Goal: Task Accomplishment & Management: Use online tool/utility

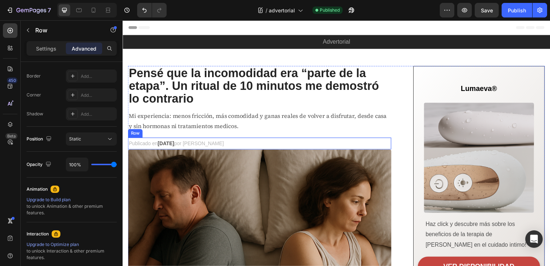
click at [219, 143] on span "por [PERSON_NAME]" at bounding box center [200, 146] width 51 height 6
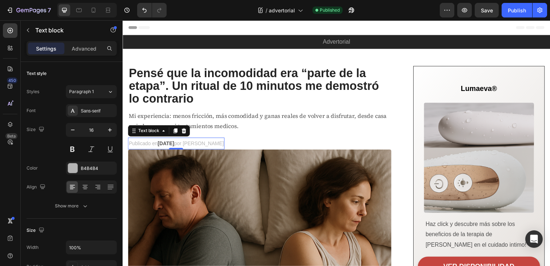
click at [216, 147] on span "por [PERSON_NAME]" at bounding box center [200, 146] width 51 height 6
click at [222, 147] on span "por [PERSON_NAME]" at bounding box center [200, 146] width 51 height 6
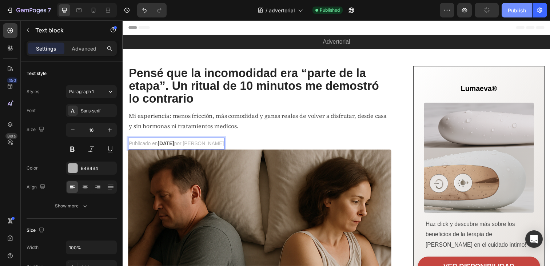
click at [510, 9] on div "Publish" at bounding box center [516, 11] width 18 height 8
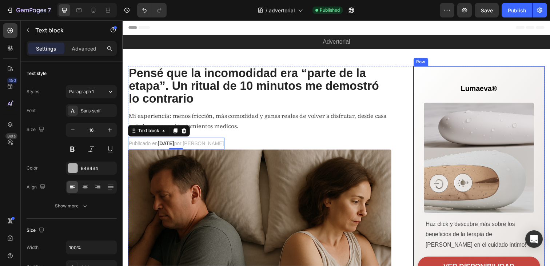
click at [435, 91] on div "Lumaeva® Heading Row Image Haz click y descubre más sobre los beneficios de la …" at bounding box center [486, 186] width 125 height 221
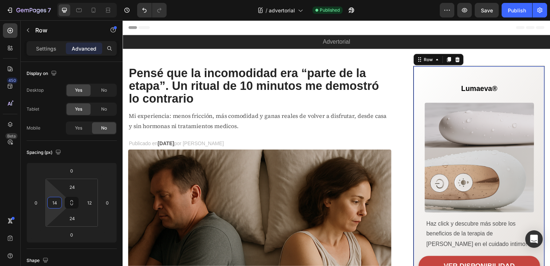
type input "12"
click at [49, 0] on html "7 / advertorial Published Preview Save Publish 450 Beta Sections(18) Elements(8…" at bounding box center [275, 0] width 550 height 0
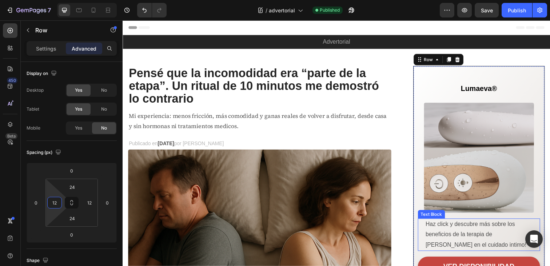
scroll to position [38, 0]
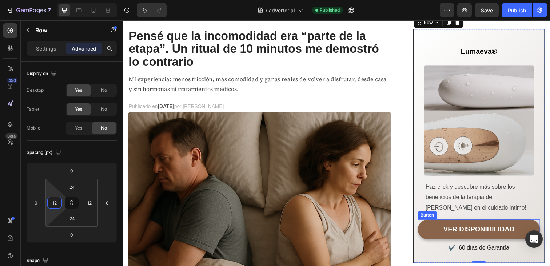
click at [446, 238] on link "VER DISPONIBILIDAD" at bounding box center [486, 234] width 125 height 21
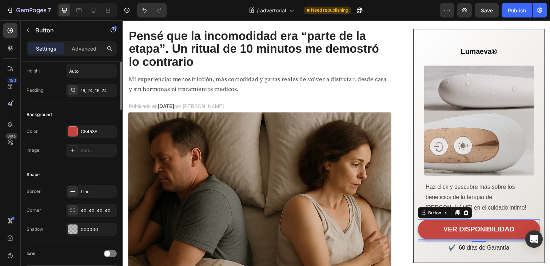
scroll to position [0, 0]
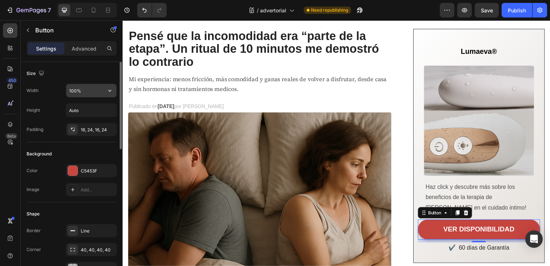
click at [79, 92] on input "100%" at bounding box center [91, 90] width 50 height 13
click at [110, 90] on icon "button" at bounding box center [109, 91] width 3 height 2
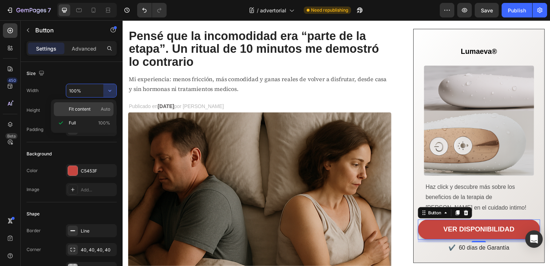
click at [86, 107] on span "Fit content" at bounding box center [80, 109] width 22 height 7
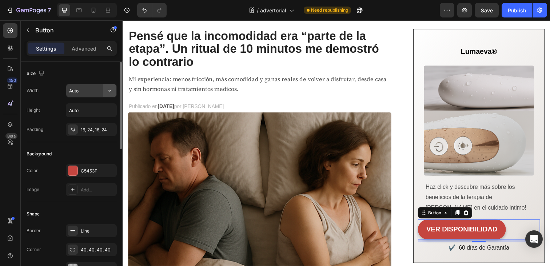
type input "100%"
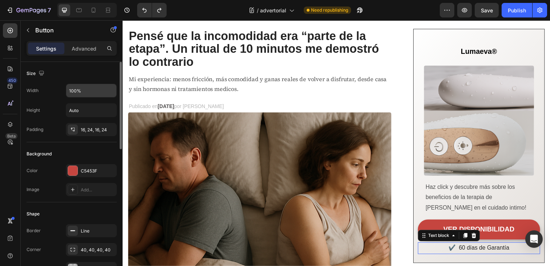
click at [493, 254] on p "✔️ 60 días de Garantía" at bounding box center [486, 253] width 123 height 11
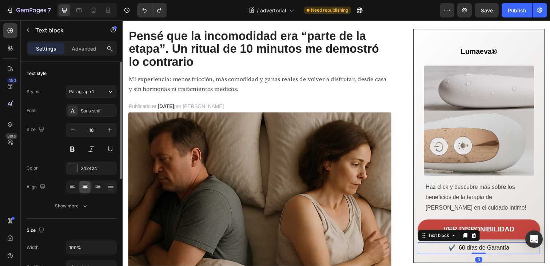
click at [472, 254] on p "✔️ 60 días de Garantía" at bounding box center [486, 253] width 123 height 11
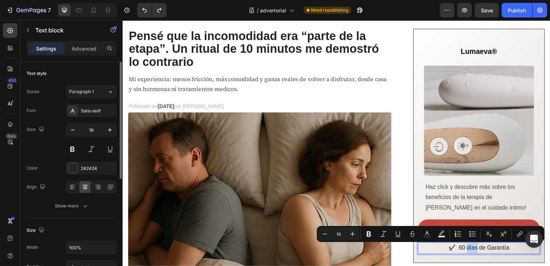
click at [483, 252] on p "✔️ 60 días de Garantía" at bounding box center [486, 253] width 123 height 11
drag, startPoint x: 517, startPoint y: 252, endPoint x: 464, endPoint y: 252, distance: 52.4
click at [464, 252] on p "✔️ 60 días de Garantía" at bounding box center [486, 253] width 123 height 11
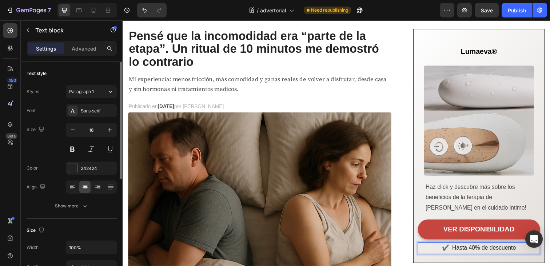
click at [457, 255] on p "✔️ Hasta 40% de descuento" at bounding box center [486, 253] width 123 height 11
click at [519, 253] on p "Hasta 40% de descuento" at bounding box center [486, 253] width 123 height 11
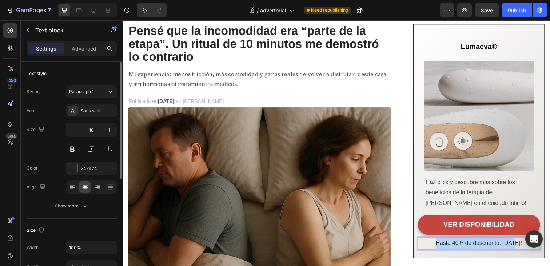
drag, startPoint x: 529, startPoint y: 249, endPoint x: 447, endPoint y: 249, distance: 81.8
click at [447, 249] on p "Hasta 40% de descuento. [DATE]!" at bounding box center [486, 247] width 123 height 11
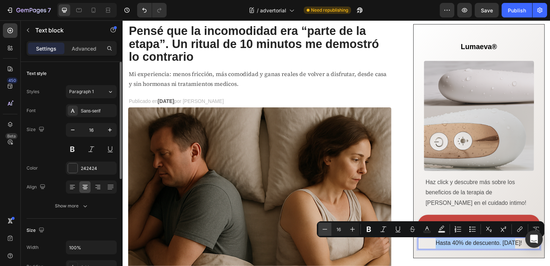
click at [323, 230] on icon "Editor contextual toolbar" at bounding box center [324, 228] width 7 height 7
type input "14"
click at [503, 259] on div "Lumaeva® Heading Row Image Haz click y descubre más sobre los beneficios de la …" at bounding box center [486, 143] width 134 height 239
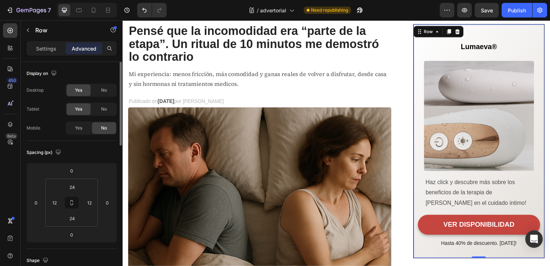
click at [485, 241] on div "VER DISPONIBILIDAD Button" at bounding box center [486, 230] width 125 height 24
click at [482, 249] on span "Hasta 40% de descuento. [DATE]!" at bounding box center [485, 248] width 77 height 6
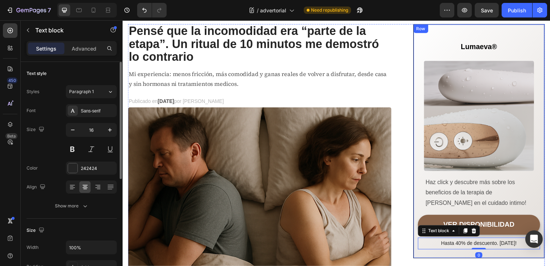
click at [492, 237] on link "VER DISPONIBILIDAD" at bounding box center [486, 228] width 125 height 21
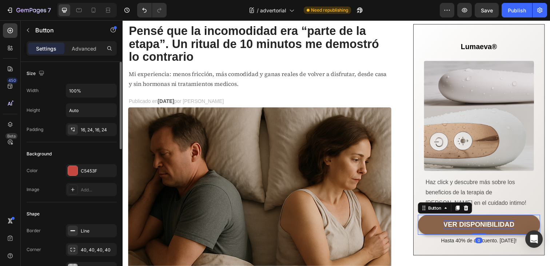
drag, startPoint x: 489, startPoint y: 241, endPoint x: 489, endPoint y: 232, distance: 9.5
click at [489, 232] on div "VER DISPONIBILIDAD Button 0" at bounding box center [486, 228] width 125 height 21
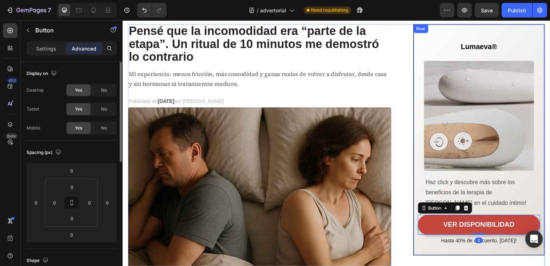
click at [499, 252] on div "Lumaeva® Heading Row Image Haz click y descubre más sobre los beneficios de la …" at bounding box center [486, 142] width 134 height 236
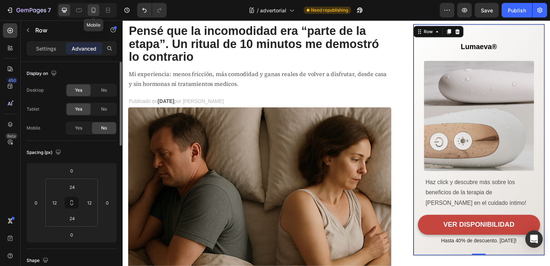
click at [90, 12] on icon at bounding box center [93, 10] width 7 height 7
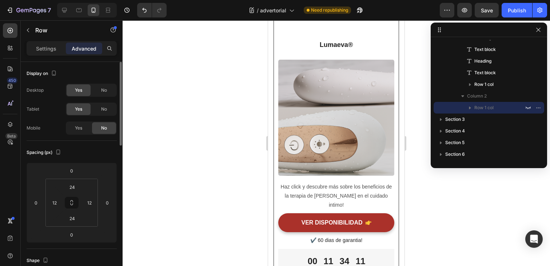
scroll to position [3099, 0]
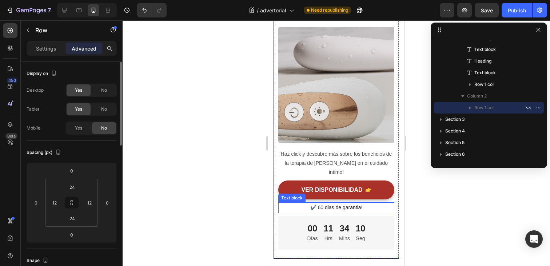
click at [352, 203] on p "✔️ 60 dias de garantia!" at bounding box center [336, 207] width 115 height 9
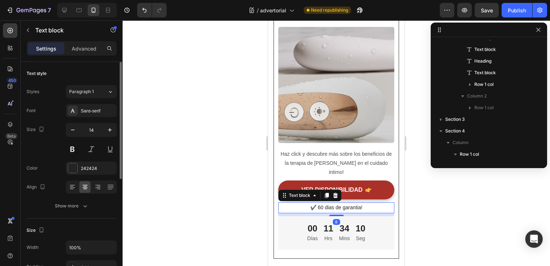
scroll to position [450, 0]
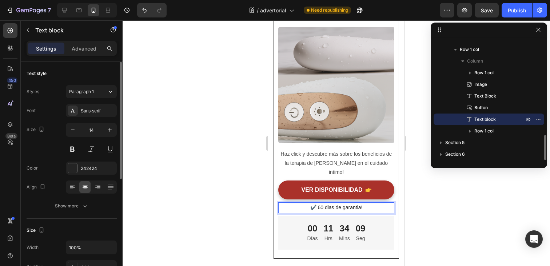
click at [362, 203] on p "✔️ 60 dias de garantia!" at bounding box center [336, 207] width 115 height 9
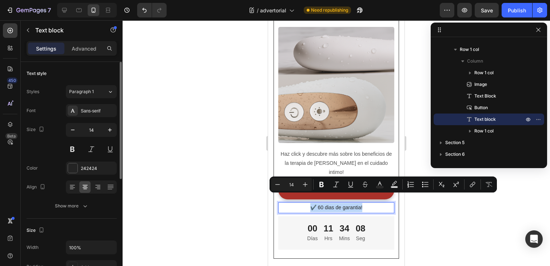
drag, startPoint x: 366, startPoint y: 198, endPoint x: 312, endPoint y: 199, distance: 54.2
click at [312, 203] on p "✔️ 60 dias de garantia!" at bounding box center [336, 207] width 115 height 9
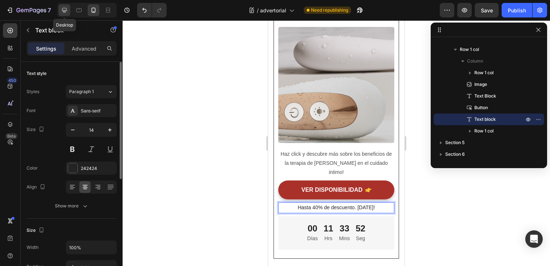
click at [69, 9] on div at bounding box center [65, 10] width 12 height 12
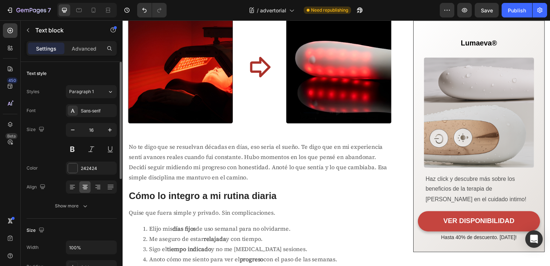
scroll to position [1076, 0]
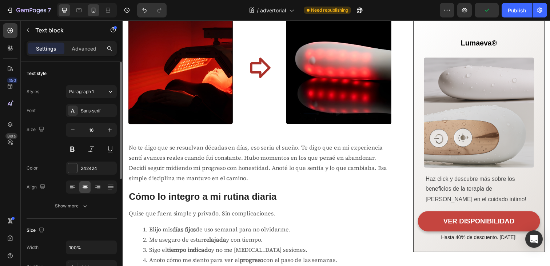
click at [95, 15] on div at bounding box center [94, 10] width 12 height 12
type input "14"
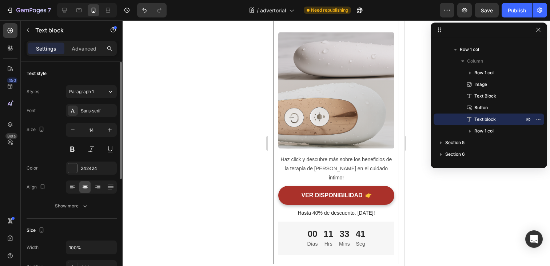
scroll to position [3101, 0]
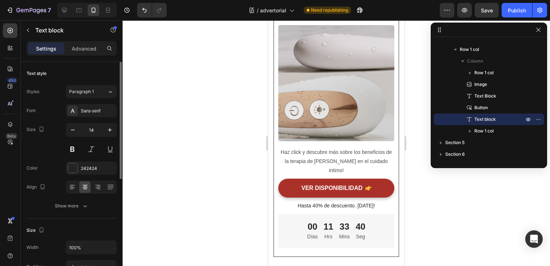
click at [362, 201] on p "Hasta 40% de descuento. [DATE]!" at bounding box center [336, 205] width 115 height 9
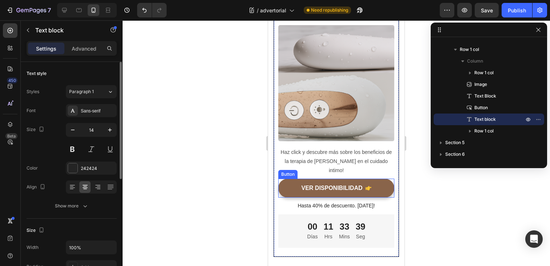
click at [344, 185] on link "VER DISPONIBILIDAD" at bounding box center [336, 187] width 116 height 19
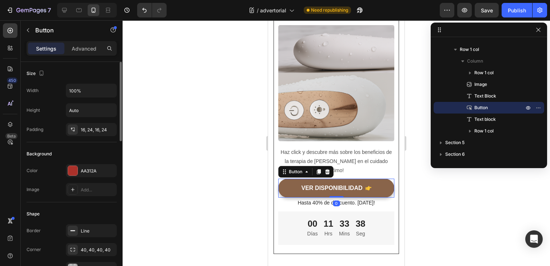
drag, startPoint x: 338, startPoint y: 190, endPoint x: 339, endPoint y: 185, distance: 5.8
click at [339, 185] on div "VER DISPONIBILIDAD Button 0" at bounding box center [336, 187] width 116 height 19
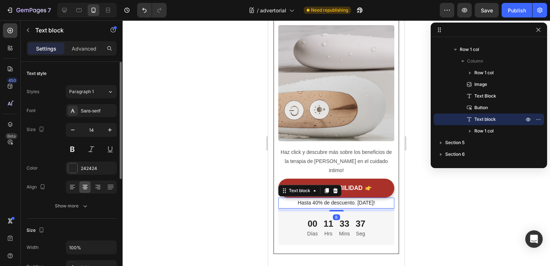
click at [369, 198] on p "Hasta 40% de descuento. [DATE]!" at bounding box center [336, 202] width 115 height 9
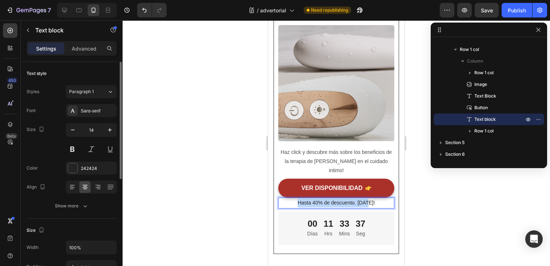
click at [369, 198] on p "Hasta 40% de descuento. [DATE]!" at bounding box center [336, 202] width 115 height 9
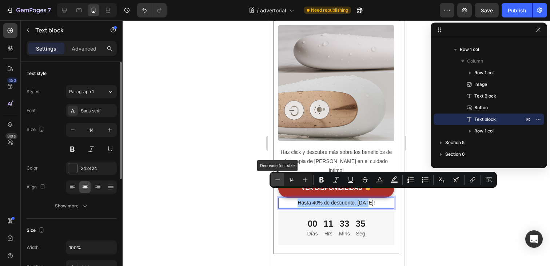
click at [280, 180] on icon "Editor contextual toolbar" at bounding box center [277, 179] width 7 height 7
type input "12"
click at [382, 198] on p "Hasta 40% de descuento. [DATE]!" at bounding box center [336, 202] width 115 height 9
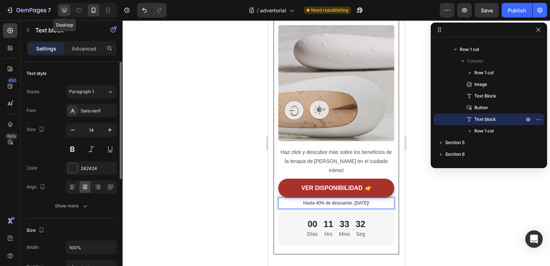
click at [64, 14] on div at bounding box center [65, 10] width 12 height 12
type input "16"
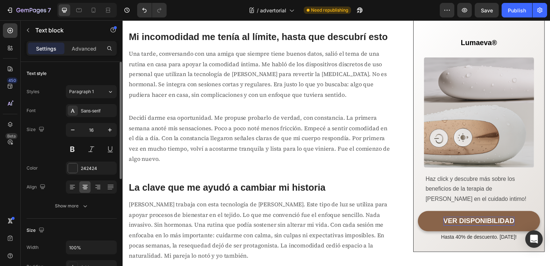
scroll to position [750, 0]
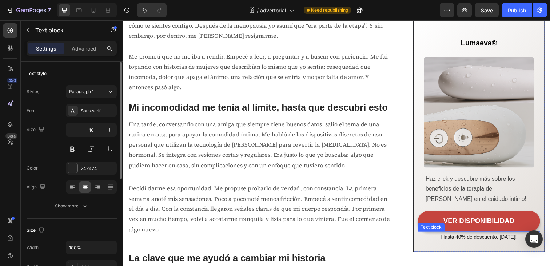
click at [480, 242] on span "Hasta 40% de descuento. [DATE]!" at bounding box center [485, 241] width 77 height 6
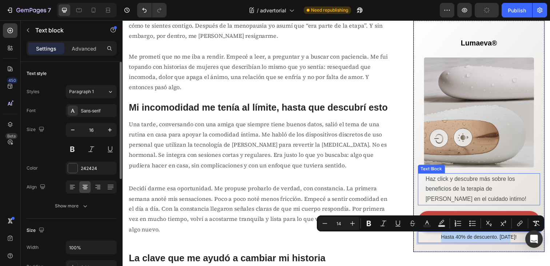
click at [457, 193] on p "Haz click y descubre más sobre los beneficios de la terapia de [PERSON_NAME] en…" at bounding box center [490, 192] width 116 height 31
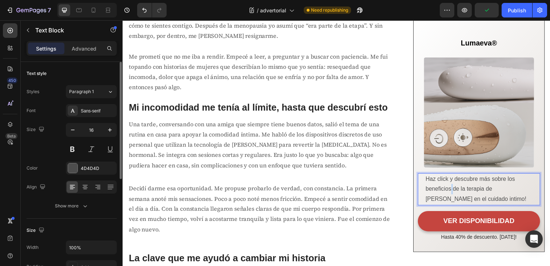
click at [457, 193] on p "Haz click y descubre más sobre los beneficios de la terapia de [PERSON_NAME] en…" at bounding box center [490, 192] width 116 height 31
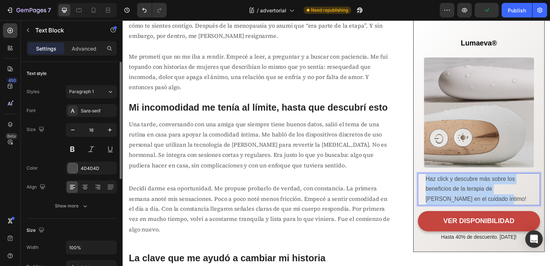
click at [457, 193] on p "Haz click y descubre más sobre los beneficios de la terapia de [PERSON_NAME] en…" at bounding box center [490, 192] width 116 height 31
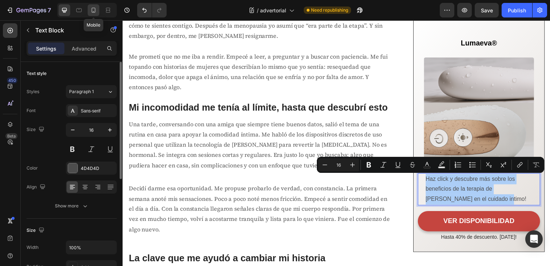
click at [96, 8] on icon at bounding box center [93, 10] width 7 height 7
type input "14"
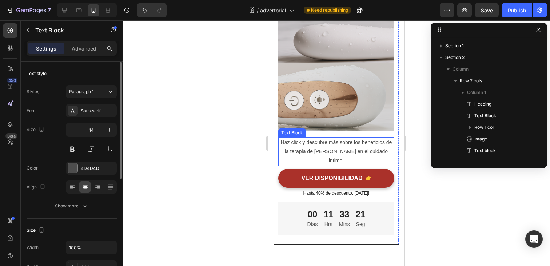
scroll to position [450, 0]
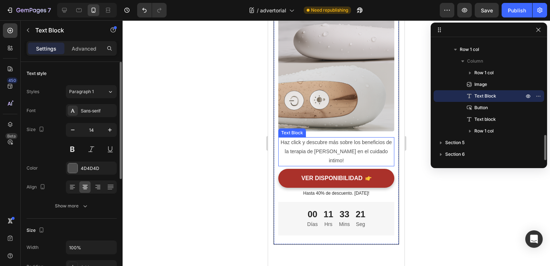
click at [325, 146] on p "Haz click y descubre más sobre los beneficios de la terapia de [PERSON_NAME] en…" at bounding box center [336, 152] width 115 height 28
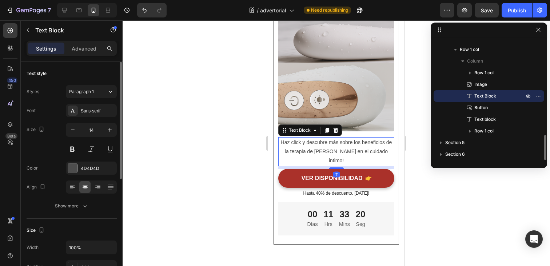
click at [325, 146] on p "Haz click y descubre más sobre los beneficios de la terapia de [PERSON_NAME] en…" at bounding box center [336, 152] width 115 height 28
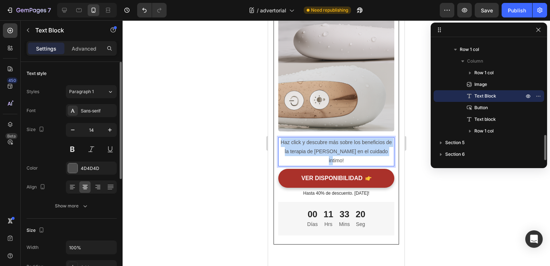
click at [325, 146] on p "Haz click y descubre más sobre los beneficios de la terapia de [PERSON_NAME] en…" at bounding box center [336, 152] width 115 height 28
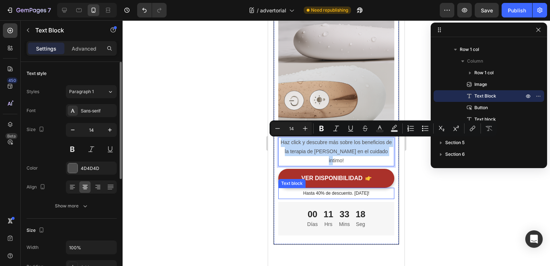
click at [326, 190] on span "Hasta 40% de descuento. [DATE]!" at bounding box center [336, 192] width 66 height 5
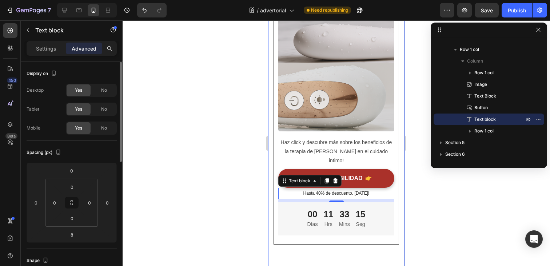
click at [401, 205] on div "Lumaeva® Heading Row Image Haz click y descubre más sobre los beneficios de la …" at bounding box center [336, 124] width 136 height 297
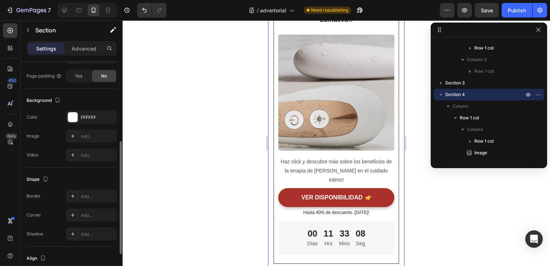
scroll to position [180, 0]
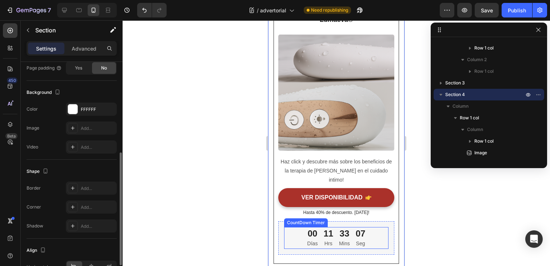
click at [330, 228] on div "11" at bounding box center [328, 233] width 10 height 11
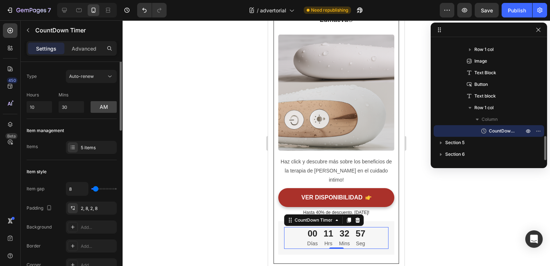
scroll to position [0, 0]
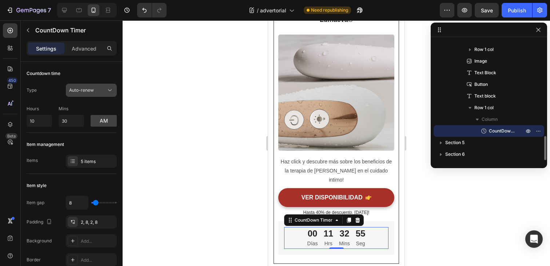
click at [101, 91] on div "Auto-renew" at bounding box center [87, 90] width 37 height 7
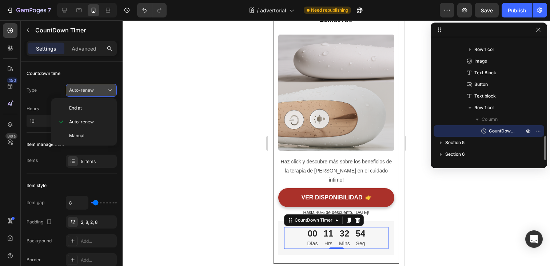
click at [101, 91] on div "Auto-renew" at bounding box center [87, 90] width 37 height 7
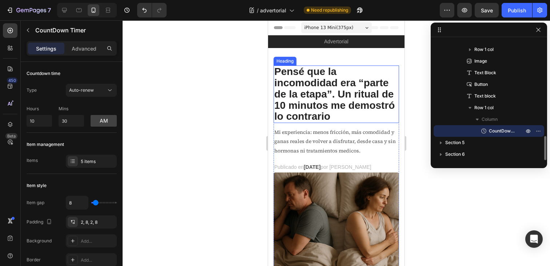
click at [324, 109] on h2 "Pensé que la incomodidad era “parte de la etapa”. Un ritual de 10 minutos me de…" at bounding box center [335, 93] width 125 height 57
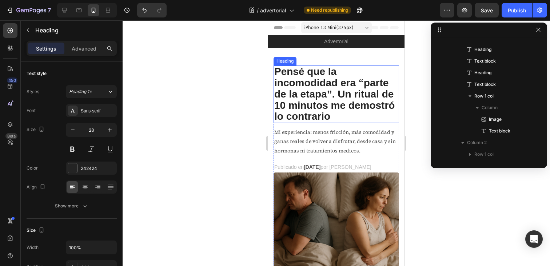
scroll to position [9, 0]
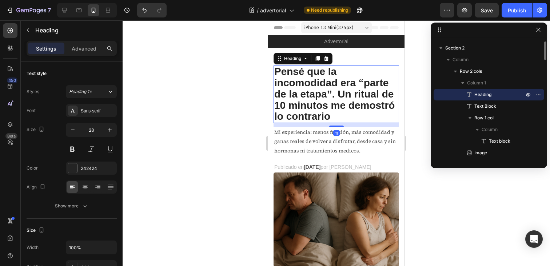
click at [327, 107] on h2 "Pensé que la incomodidad era “parte de la etapa”. Un ritual de 10 minutos me de…" at bounding box center [335, 93] width 125 height 57
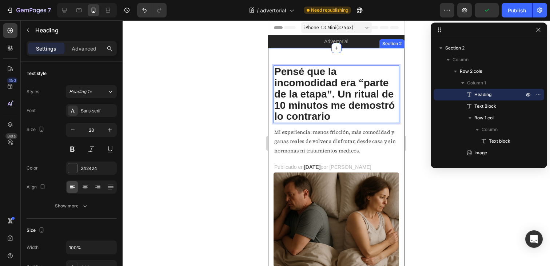
click at [433, 193] on div at bounding box center [336, 142] width 427 height 245
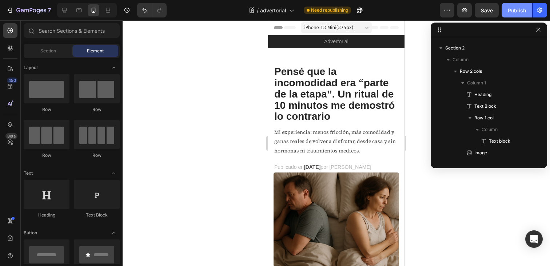
click at [511, 17] on button "Publish" at bounding box center [516, 10] width 31 height 15
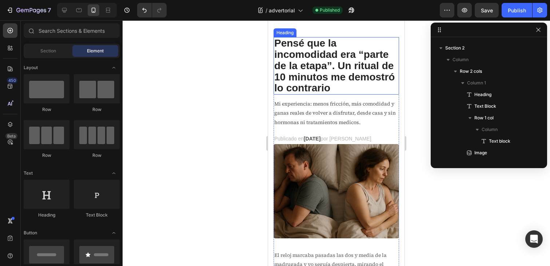
scroll to position [29, 0]
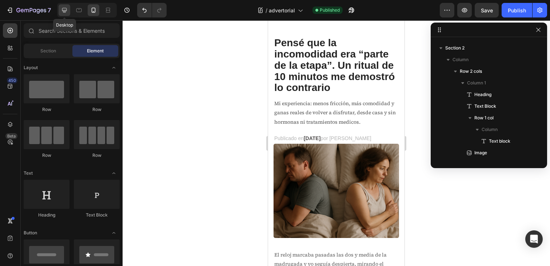
click at [65, 13] on icon at bounding box center [64, 10] width 7 height 7
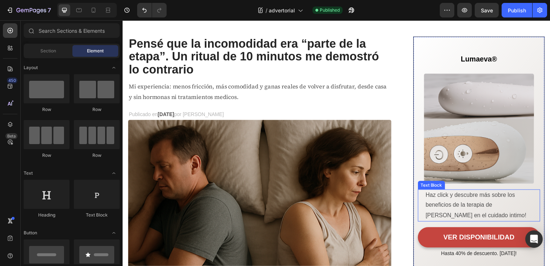
click at [477, 209] on p "Haz click y descubre más sobre los beneficios de la terapia de [PERSON_NAME] en…" at bounding box center [490, 208] width 116 height 31
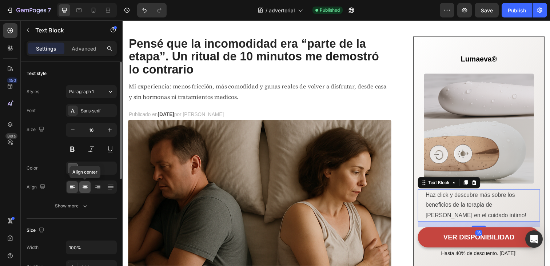
click at [85, 188] on icon at bounding box center [85, 187] width 5 height 1
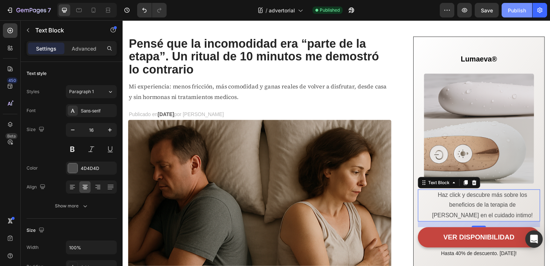
click at [511, 5] on button "Publish" at bounding box center [516, 10] width 31 height 15
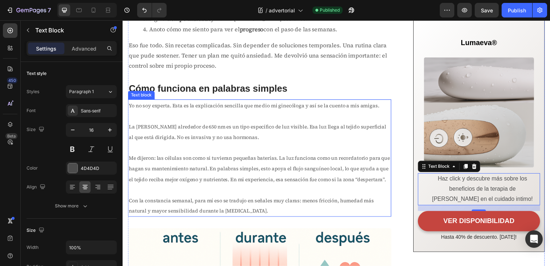
scroll to position [1333, 0]
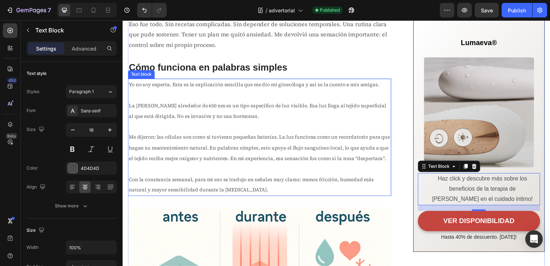
click at [237, 166] on p at bounding box center [262, 171] width 267 height 11
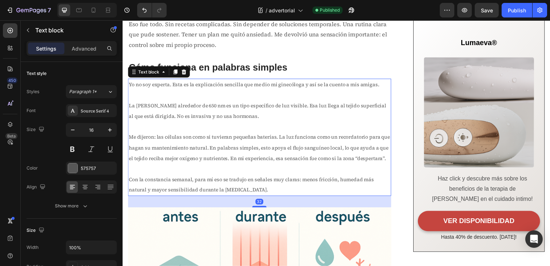
click at [237, 166] on p at bounding box center [262, 171] width 267 height 11
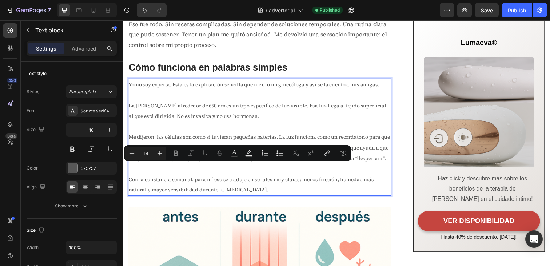
click at [250, 181] on span "Con la constancia semanal, para mí eso se tradujo en señales muy claras: menos …" at bounding box center [254, 188] width 250 height 18
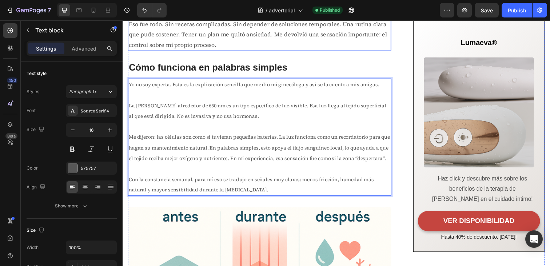
click at [190, 43] on p "Eso fue todo. Sin recetas complicadas. Sin depender de soluciones temporales. U…" at bounding box center [262, 34] width 267 height 31
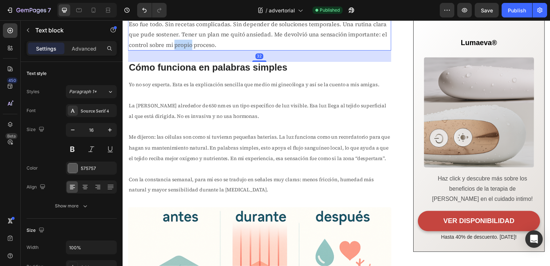
click at [190, 43] on p "Eso fue todo. Sin recetas complicadas. Sin depender de soluciones temporales. U…" at bounding box center [262, 34] width 267 height 31
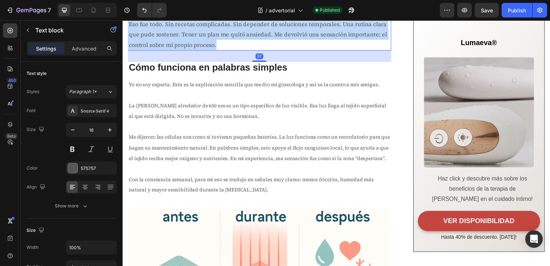
click at [190, 43] on p "Eso fue todo. Sin recetas complicadas. Sin depender de soluciones temporales. U…" at bounding box center [262, 34] width 267 height 31
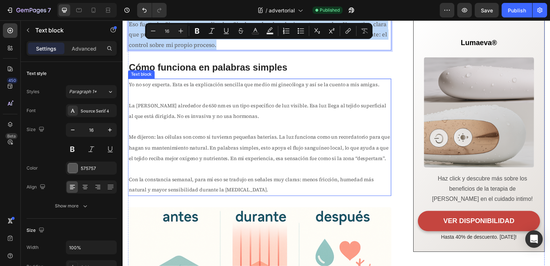
click at [257, 179] on span "Con la constancia semanal, para mí eso se tradujo en señales muy claras: menos …" at bounding box center [254, 188] width 250 height 18
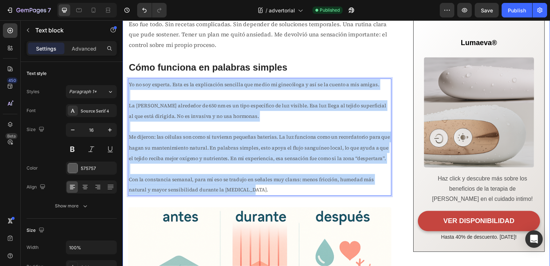
drag, startPoint x: 252, startPoint y: 194, endPoint x: 122, endPoint y: 87, distance: 168.1
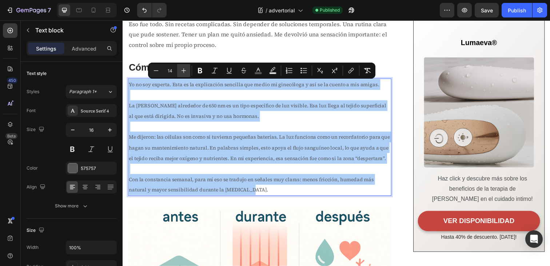
click at [185, 71] on icon "Editor contextual toolbar" at bounding box center [183, 70] width 5 height 5
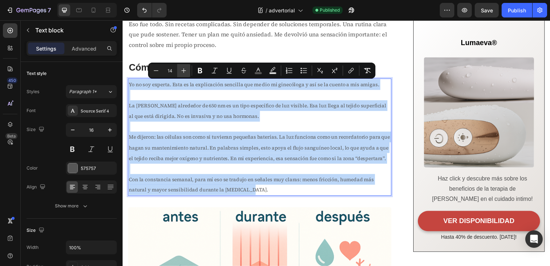
type input "15"
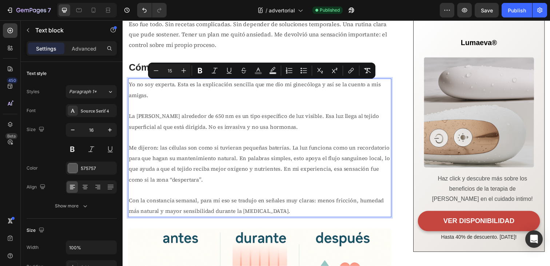
click at [270, 127] on p "La [PERSON_NAME] alrededor de 650 nm es un tipo específico de luz visible. Esa …" at bounding box center [262, 124] width 267 height 22
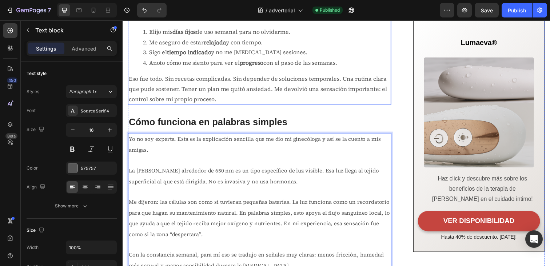
click at [213, 90] on p "Eso fue todo. Sin recetas complicadas. Sin depender de soluciones temporales. U…" at bounding box center [262, 90] width 267 height 31
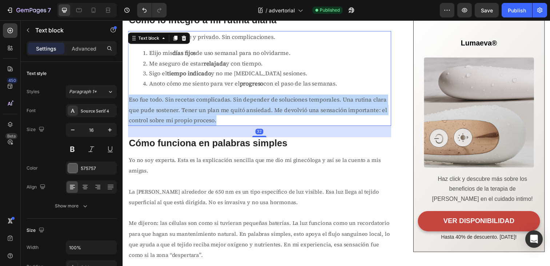
click at [213, 90] on div "Quise que fuera simple y privado. Sin complicaciones. Elijo mis días fijos de u…" at bounding box center [262, 79] width 269 height 97
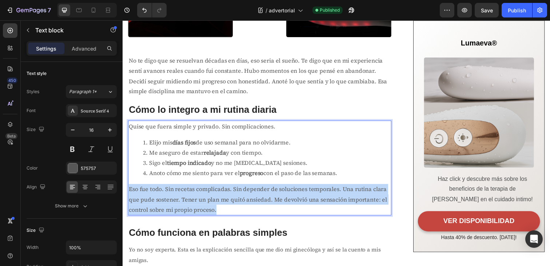
scroll to position [1148, 0]
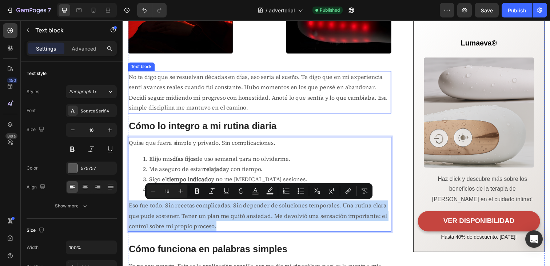
click at [210, 103] on span "No te digo que se resuelvan décadas en días, eso seria el sueño. Te digo que en…" at bounding box center [261, 93] width 264 height 39
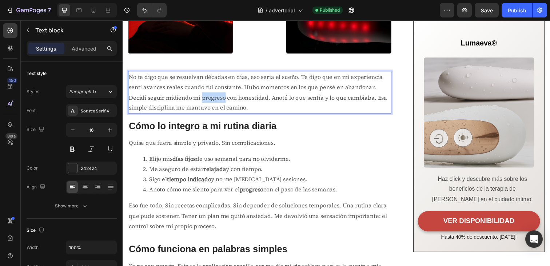
click at [210, 103] on span "No te digo que se resuelvan décadas en días, eso seria el sueño. Te digo que en…" at bounding box center [261, 93] width 264 height 39
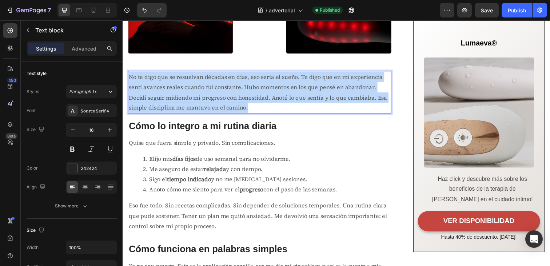
click at [210, 103] on span "No te digo que se resuelvan décadas en días, eso seria el sueño. Te digo que en…" at bounding box center [261, 93] width 264 height 39
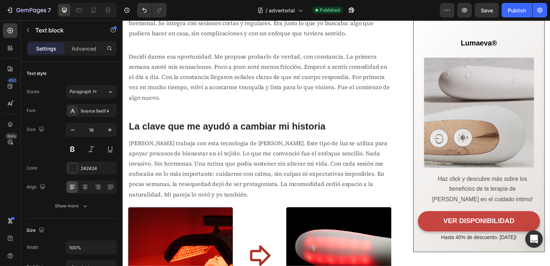
scroll to position [882, 0]
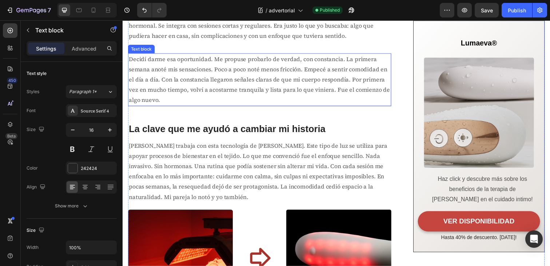
click at [210, 88] on p "Decidí darme esa oportunidad. Me propuse probarlo de verdad, con constancia. La…" at bounding box center [262, 81] width 267 height 52
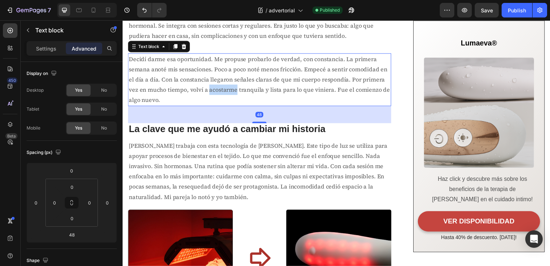
click at [210, 88] on p "Decidí darme esa oportunidad. Me propuse probarlo de verdad, con constancia. La…" at bounding box center [262, 81] width 267 height 52
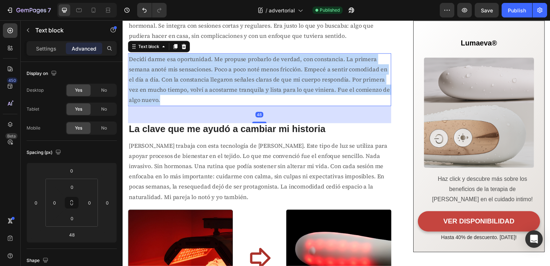
click at [210, 88] on p "Decidí darme esa oportunidad. Me propuse probarlo de verdad, con constancia. La…" at bounding box center [262, 81] width 267 height 52
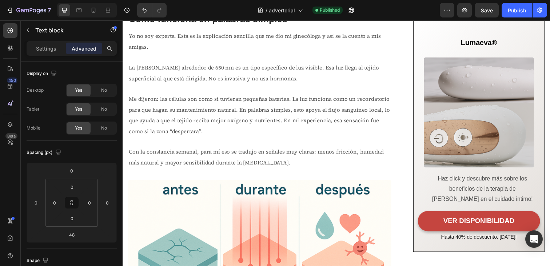
scroll to position [1386, 0]
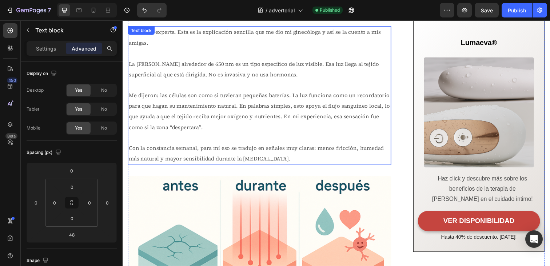
click at [205, 101] on p "Me dijeron: las células son como si tuvieran pequeñas baterías. La luz funciona…" at bounding box center [262, 112] width 267 height 43
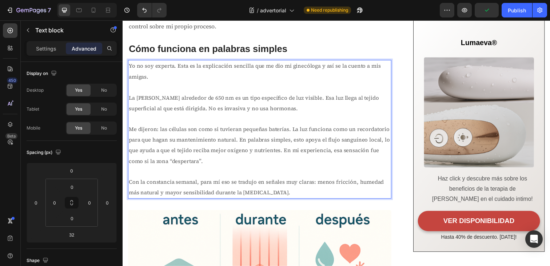
scroll to position [1351, 0]
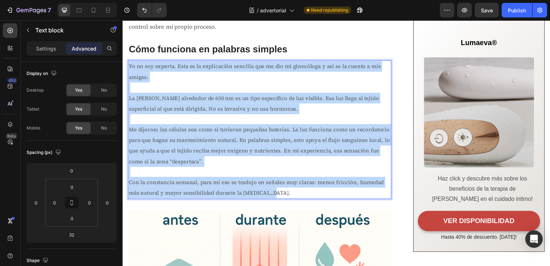
drag, startPoint x: 196, startPoint y: 145, endPoint x: 282, endPoint y: 189, distance: 97.1
click at [165, 67] on span "Yo no soy experta. Esta es la explicación sencilla que me dio mi ginecóloga y a…" at bounding box center [257, 72] width 257 height 19
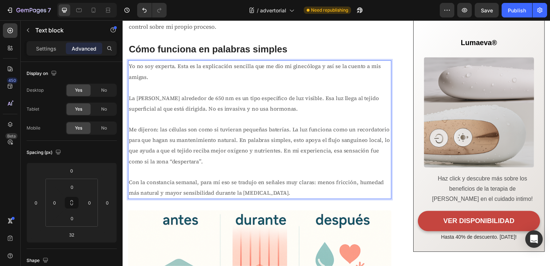
click at [241, 146] on p "Me dijeron: las células son como si tuvieran pequeñas baterías. La luz funciona…" at bounding box center [262, 147] width 267 height 43
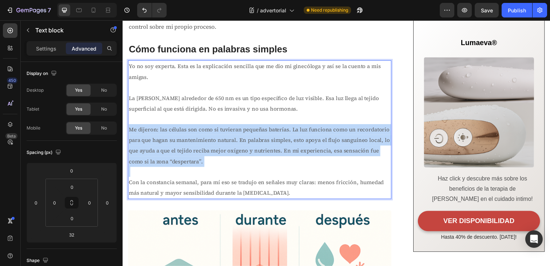
click at [241, 146] on p "Me dijeron: las células son como si tuvieran pequeñas baterías. La luz funciona…" at bounding box center [262, 147] width 267 height 43
click at [266, 174] on p "Rich Text Editor. Editing area: main" at bounding box center [262, 174] width 267 height 11
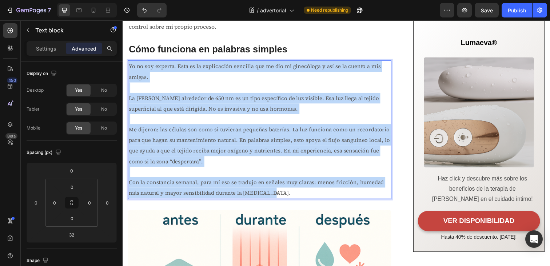
drag, startPoint x: 274, startPoint y: 191, endPoint x: 129, endPoint y: 68, distance: 190.6
click at [129, 68] on div "Yo no soy experta. Esta es la explicación sencilla que me dio mi ginecóloga y a…" at bounding box center [262, 131] width 269 height 141
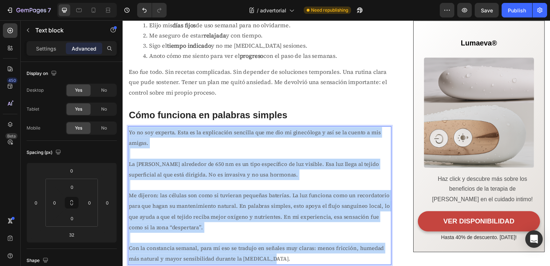
scroll to position [1284, 0]
click at [178, 140] on p "Yo no soy experta. Esta es la explicación sencilla que me dio mi ginecóloga y a…" at bounding box center [262, 140] width 267 height 22
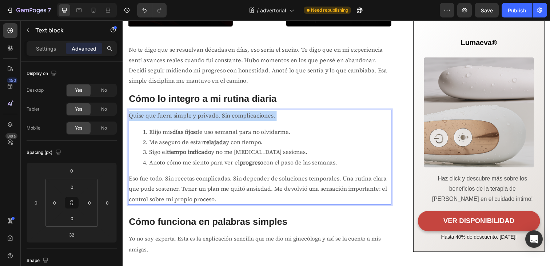
click at [200, 87] on div "Pensé que la incomodidad era “parte de la etapa”. Un ritual de 10 minutos me de…" at bounding box center [262, 126] width 269 height 2473
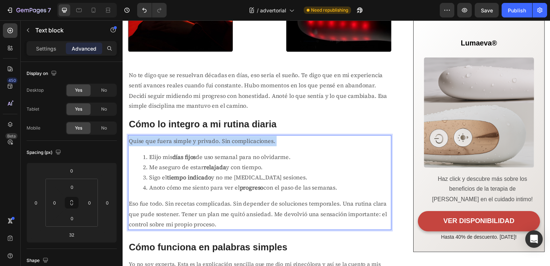
scroll to position [1148, 0]
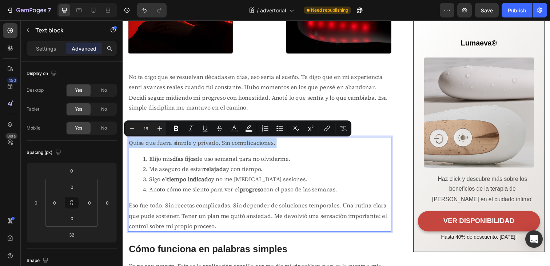
click at [203, 168] on li "Me aseguro de estar relajada y con tiempo." at bounding box center [269, 172] width 253 height 11
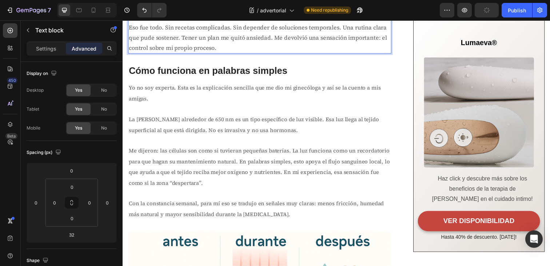
scroll to position [1344, 0]
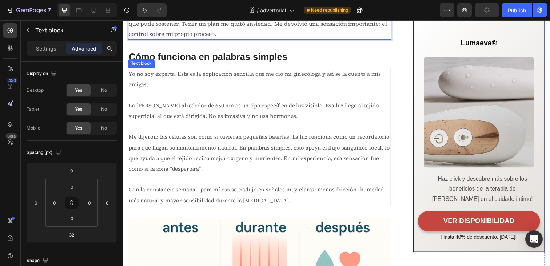
click at [256, 189] on span "Con la constancia semanal, para mí eso se tradujo en señales muy claras: menos …" at bounding box center [259, 198] width 260 height 19
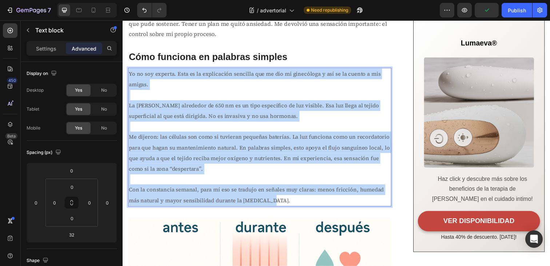
drag, startPoint x: 276, startPoint y: 199, endPoint x: 129, endPoint y: 73, distance: 193.6
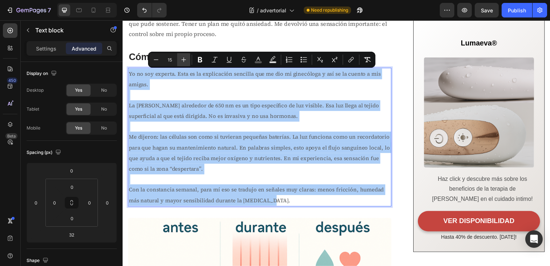
click at [184, 61] on icon "Editor contextual toolbar" at bounding box center [183, 59] width 7 height 7
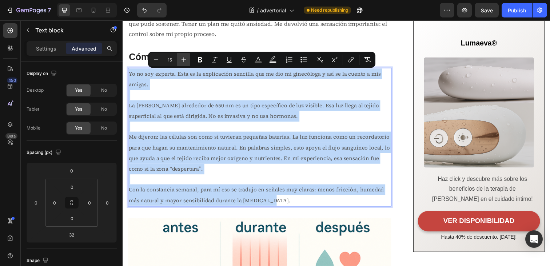
type input "16"
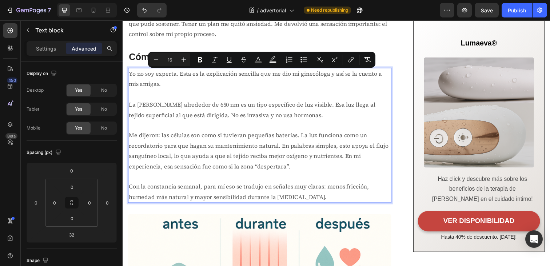
click at [247, 133] on p "Me dijeron: las células son como si tuvieran pequeñas baterías. La luz funciona…" at bounding box center [262, 153] width 267 height 42
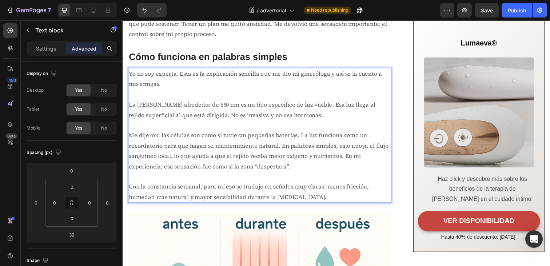
click at [182, 129] on p "Rich Text Editor. Editing area: main" at bounding box center [262, 127] width 267 height 11
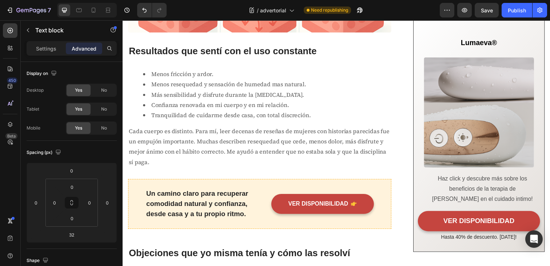
scroll to position [1721, 0]
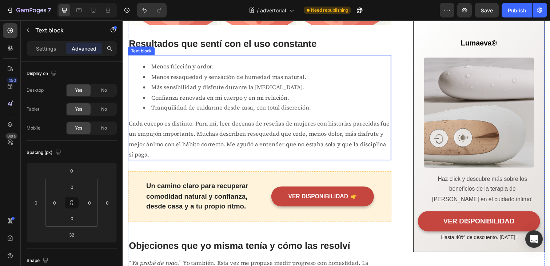
click at [188, 97] on li "Confianza renovada en mi cuerpo y en mi relación." at bounding box center [269, 99] width 253 height 11
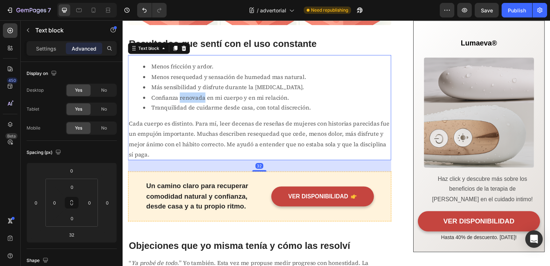
click at [188, 97] on li "Confianza renovada en mi cuerpo y en mi relación." at bounding box center [269, 99] width 253 height 11
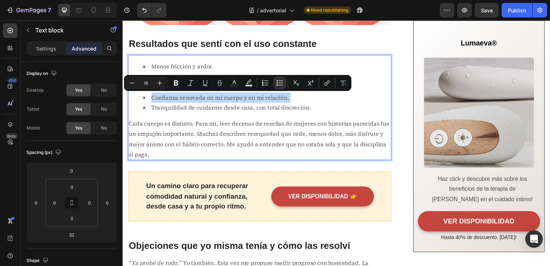
click at [194, 124] on p "Cada cuerpo es distinto. Para mí, leer decenas de reseñas de mujeres con histor…" at bounding box center [262, 141] width 267 height 42
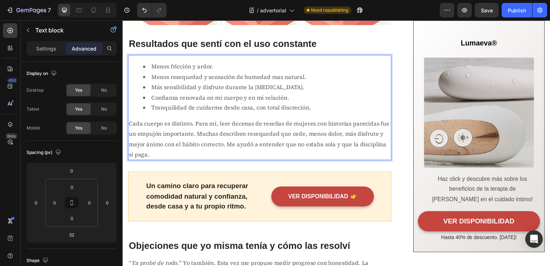
click at [189, 130] on p "Cada cuerpo es distinto. Para mí, leer decenas de reseñas de mujeres con histor…" at bounding box center [262, 141] width 267 height 42
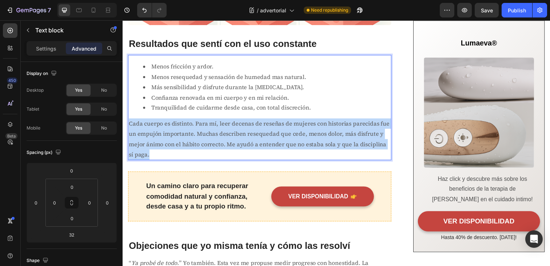
click at [189, 130] on p "Cada cuerpo es distinto. Para mí, leer decenas de reseñas de mujeres con histor…" at bounding box center [262, 141] width 267 height 42
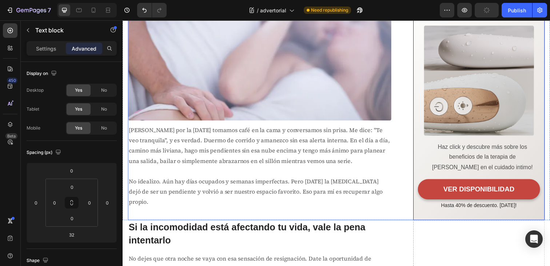
scroll to position [2360, 0]
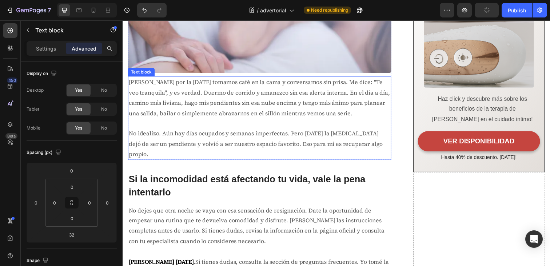
click at [193, 104] on p "[PERSON_NAME] por la [DATE] tomamos café en la cama y conversamos sin prisa. Me…" at bounding box center [262, 99] width 267 height 42
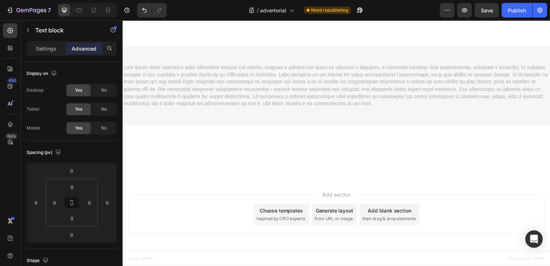
scroll to position [2846, 0]
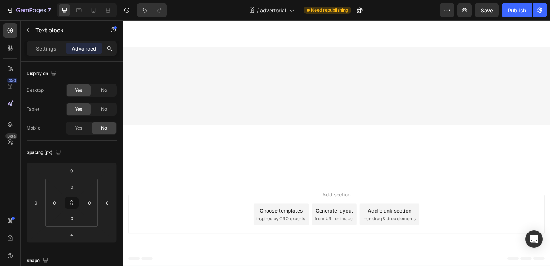
scroll to position [2723, 0]
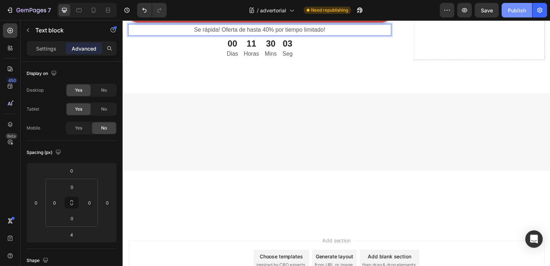
click at [510, 15] on button "Publish" at bounding box center [516, 10] width 31 height 15
click at [94, 8] on icon at bounding box center [94, 10] width 4 height 5
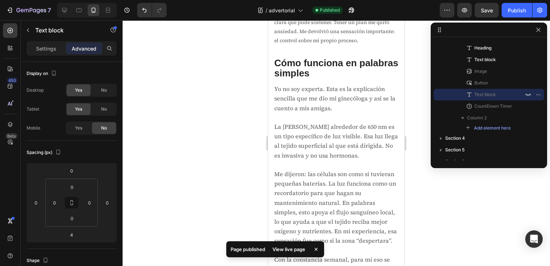
scroll to position [1459, 0]
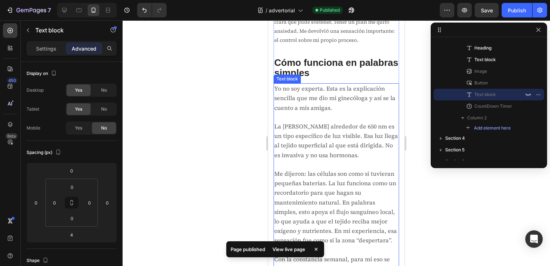
click at [326, 162] on p at bounding box center [336, 164] width 124 height 9
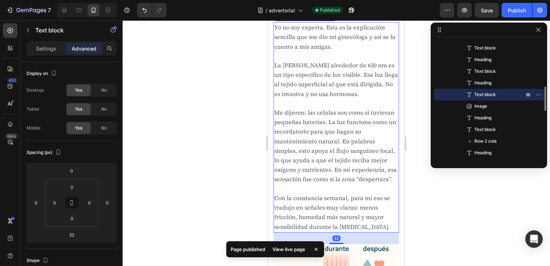
scroll to position [1520, 0]
click at [339, 189] on p at bounding box center [336, 188] width 124 height 9
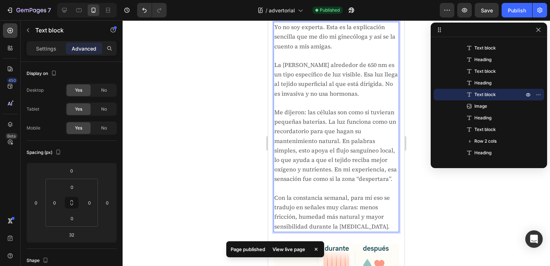
click at [364, 217] on span "Con la constancia semanal, para mí eso se tradujo en señales muy claras: menos …" at bounding box center [332, 211] width 116 height 37
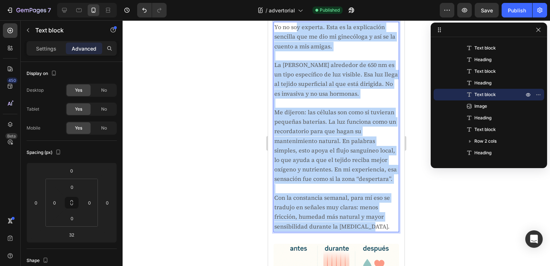
scroll to position [1398, 0]
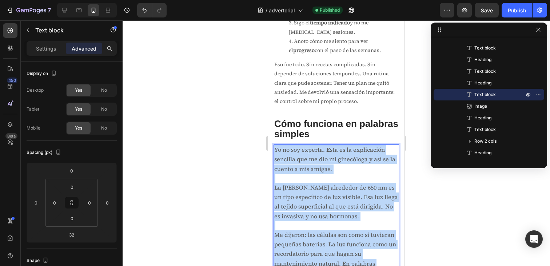
drag, startPoint x: 377, startPoint y: 226, endPoint x: 274, endPoint y: 152, distance: 126.3
click at [274, 152] on div "Yo no soy experta. Esta es la explicación sencilla que me dio mi ginecóloga y a…" at bounding box center [335, 249] width 125 height 210
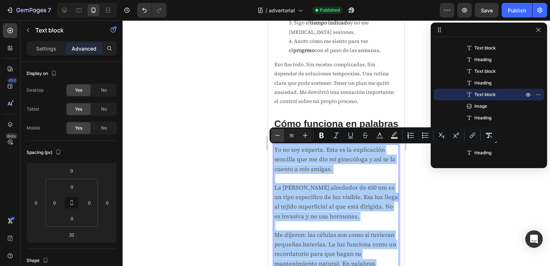
click at [279, 136] on icon "Editor contextual toolbar" at bounding box center [277, 135] width 7 height 7
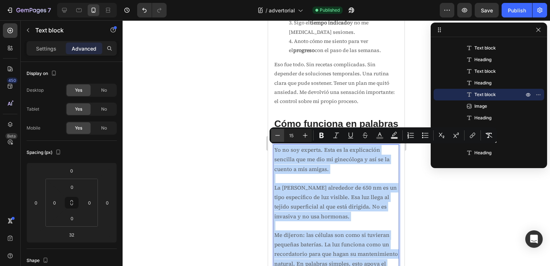
type input "14"
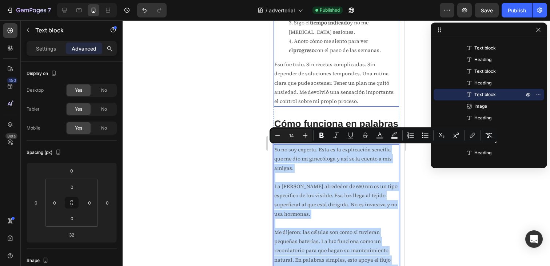
click at [317, 89] on p "Eso fue todo. Sin recetas complicadas. Sin depender de soluciones temporales. U…" at bounding box center [336, 83] width 124 height 46
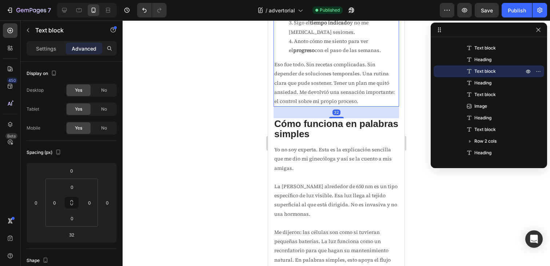
click at [317, 89] on p "Eso fue todo. Sin recetas complicadas. Sin depender de soluciones temporales. U…" at bounding box center [336, 83] width 124 height 46
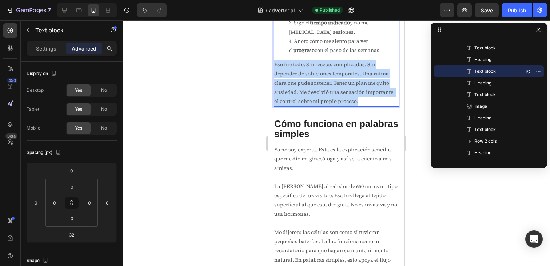
click at [317, 89] on p "Eso fue todo. Sin recetas complicadas. Sin depender de soluciones temporales. U…" at bounding box center [336, 83] width 124 height 46
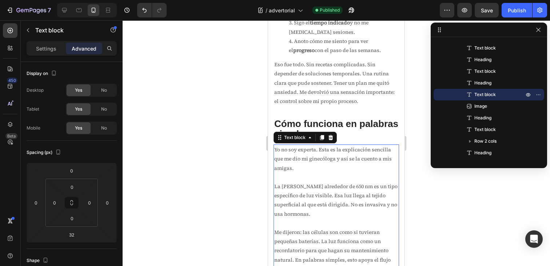
click at [314, 189] on span "La [PERSON_NAME] alrededor de 650 nm es un tipo específico de luz visible. Esa …" at bounding box center [335, 199] width 123 height 35
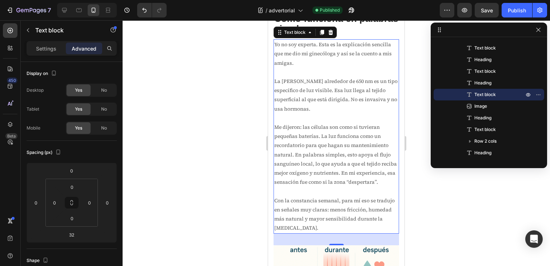
scroll to position [1499, 0]
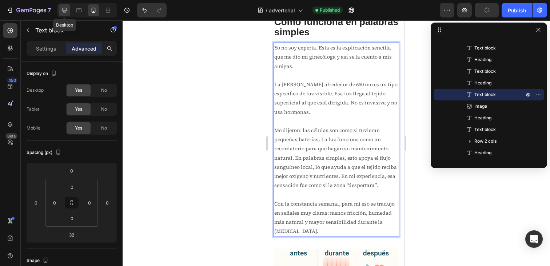
click at [67, 11] on icon at bounding box center [64, 10] width 7 height 7
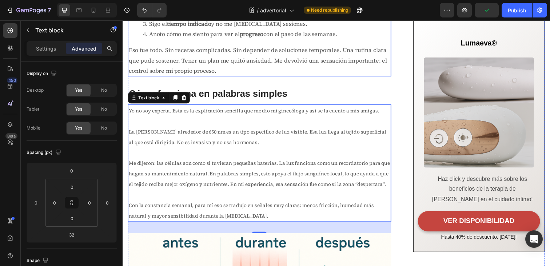
click at [227, 59] on p "Eso fue todo. Sin recetas complicadas. Sin depender de soluciones temporales. U…" at bounding box center [262, 60] width 267 height 31
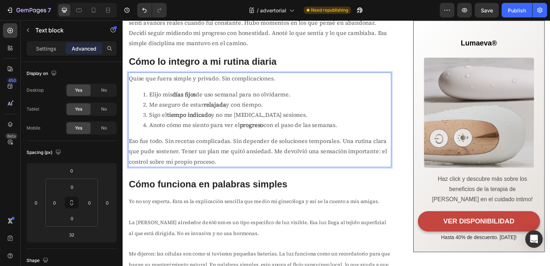
scroll to position [1225, 0]
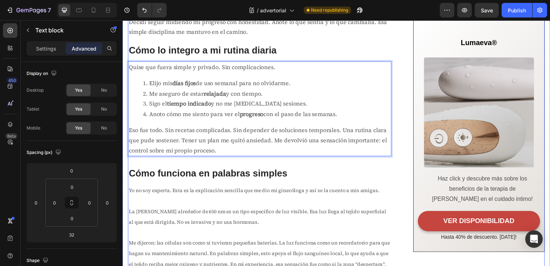
click at [222, 135] on p "Eso fue todo. Sin recetas complicadas. Sin depender de soluciones temporales. U…" at bounding box center [262, 142] width 267 height 31
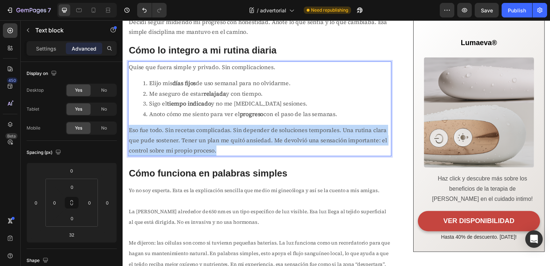
click at [222, 135] on p "Eso fue todo. Sin recetas complicadas. Sin depender de soluciones temporales. U…" at bounding box center [262, 142] width 267 height 31
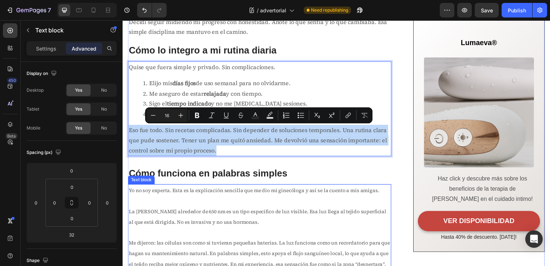
click at [196, 232] on p "Rich Text Editor. Editing area: main" at bounding box center [262, 237] width 267 height 11
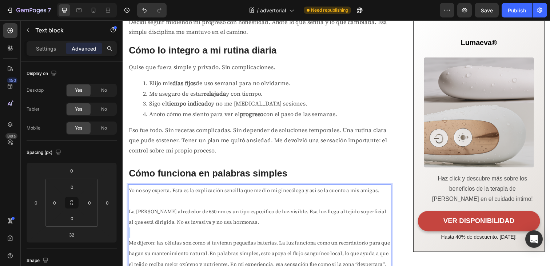
click at [196, 232] on p "Rich Text Editor. Editing area: main" at bounding box center [262, 237] width 267 height 11
click at [214, 248] on span "Me dijeron: las células son como si tuvieran pequeñas baterías. La luz funciona…" at bounding box center [262, 258] width 266 height 29
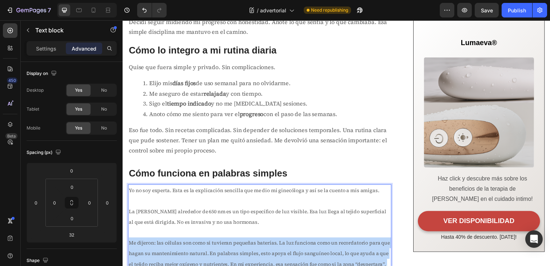
click at [214, 248] on span "Me dijeron: las células son como si tuvieran pequeñas baterías. La luz funciona…" at bounding box center [262, 258] width 266 height 29
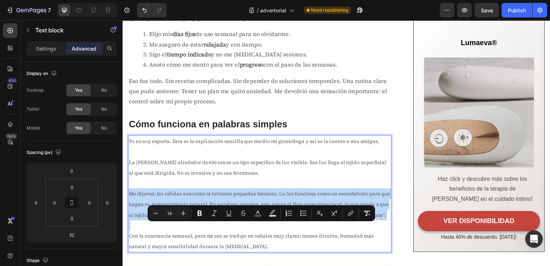
scroll to position [1288, 0]
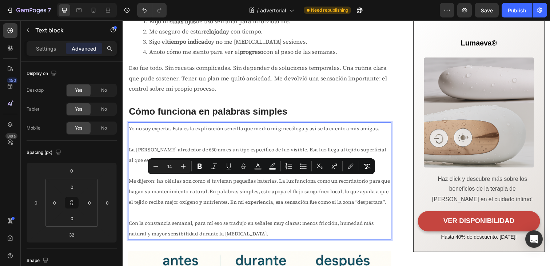
click at [231, 224] on span "Con la constancia semanal, para mí eso se tradujo en señales muy claras: menos …" at bounding box center [254, 233] width 250 height 18
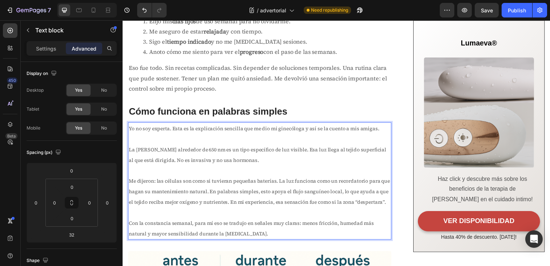
click at [256, 236] on p "Con la constancia semanal, para mí eso se tradujo en señales muy claras: menos …" at bounding box center [262, 233] width 267 height 22
click at [302, 179] on p "Me dijeron: las células son como si tuvieran pequeñas baterías. La luz funciona…" at bounding box center [262, 194] width 267 height 32
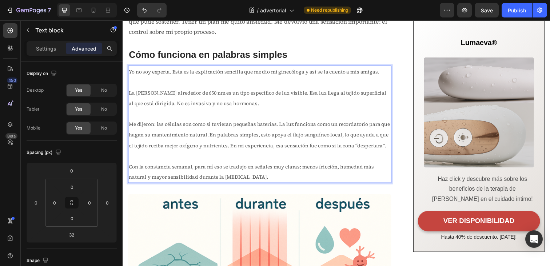
scroll to position [1344, 0]
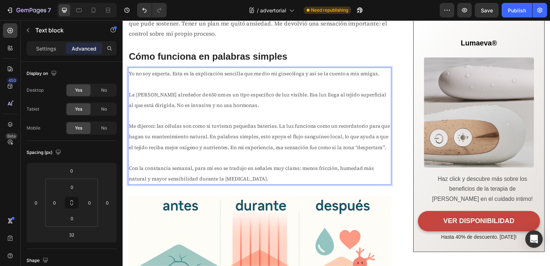
click at [244, 178] on span "Con la constancia semanal, para mí eso se tradujo en señales muy claras: menos …" at bounding box center [254, 177] width 250 height 18
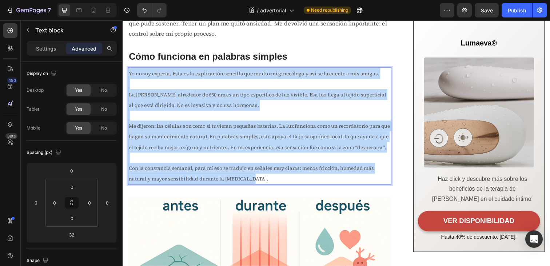
drag, startPoint x: 257, startPoint y: 180, endPoint x: 129, endPoint y: 75, distance: 165.0
click at [129, 75] on div "Yo no soy experta. Esta es la explicación sencilla que me dio mi ginecóloga y a…" at bounding box center [262, 128] width 269 height 120
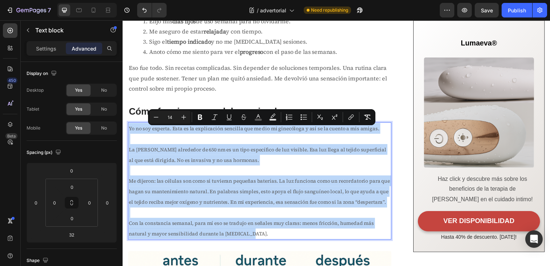
scroll to position [1282, 0]
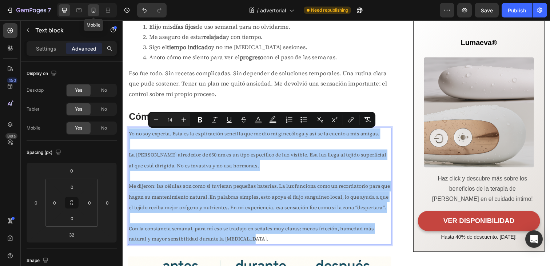
click at [94, 12] on icon at bounding box center [93, 10] width 7 height 7
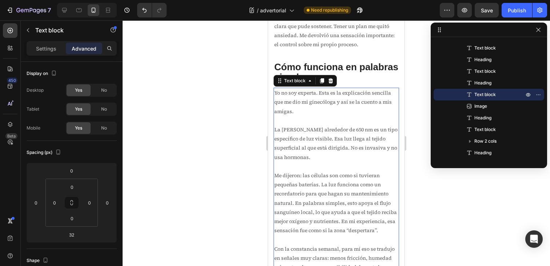
scroll to position [1428, 0]
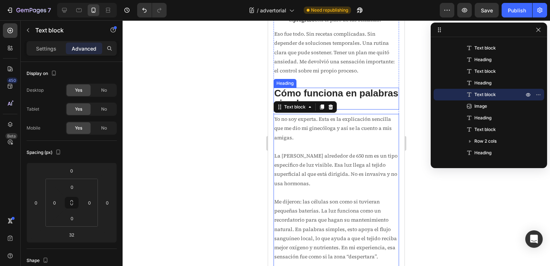
click at [337, 69] on p "Eso fue todo. Sin recetas complicadas. Sin depender de soluciones temporales. U…" at bounding box center [336, 52] width 124 height 46
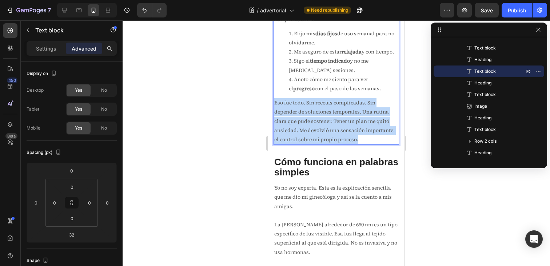
click at [337, 69] on div "Quise que fuera simple y privado. Sin complicaciones. Elijo mis días fijos de u…" at bounding box center [335, 75] width 125 height 140
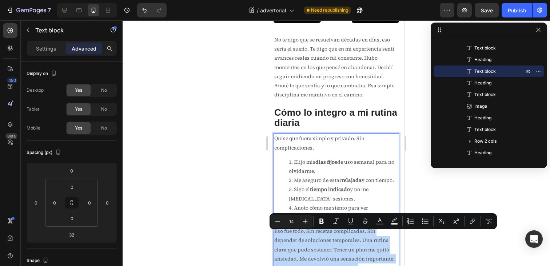
scroll to position [1227, 0]
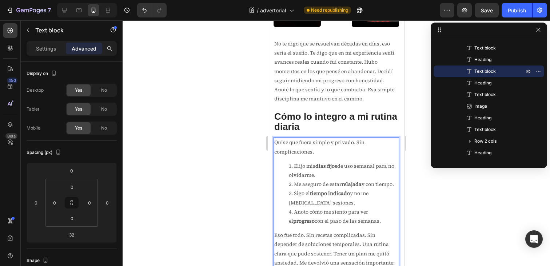
click at [328, 176] on li "Elijo mis días fijos de uso semanal para no olvidarme." at bounding box center [343, 170] width 109 height 18
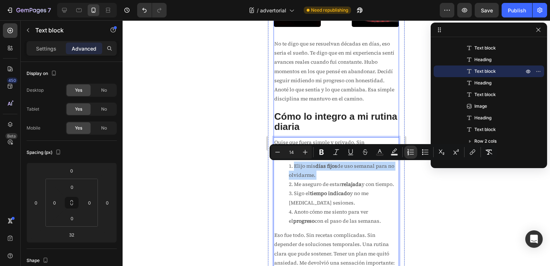
click at [327, 94] on p "No te digo que se resuelvan décadas en días, eso seria el sueño. Te digo que en…" at bounding box center [336, 71] width 124 height 64
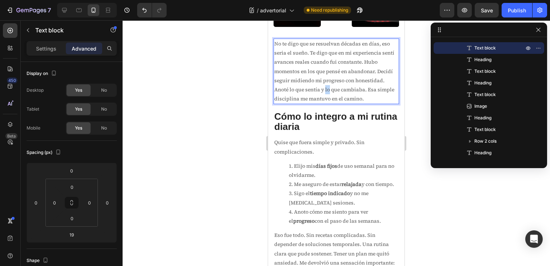
click at [327, 94] on p "No te digo que se resuelvan décadas en días, eso seria el sueño. Te digo que en…" at bounding box center [336, 71] width 124 height 64
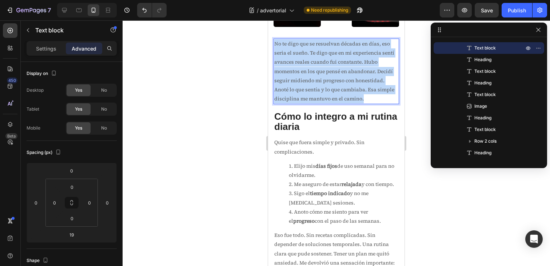
click at [327, 94] on p "No te digo que se resuelvan décadas en días, eso seria el sueño. Te digo que en…" at bounding box center [336, 71] width 124 height 64
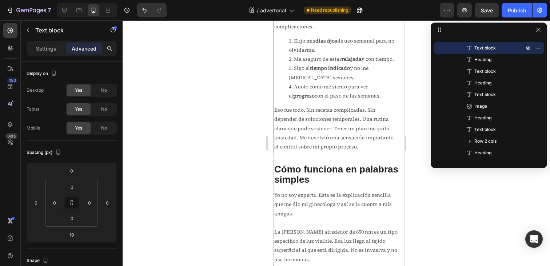
scroll to position [1288, 0]
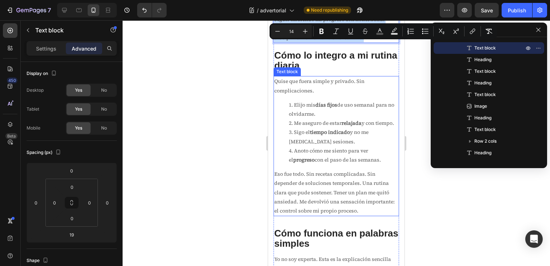
click at [358, 129] on li "Sigo el tiempo indicado y no me [MEDICAL_DATA] sesiones." at bounding box center [343, 137] width 109 height 18
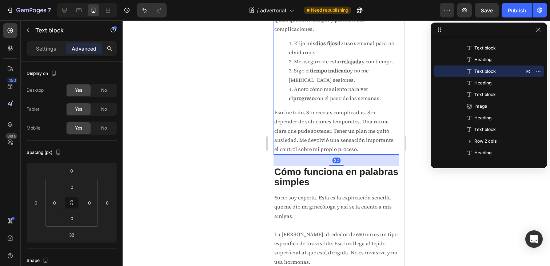
scroll to position [1379, 0]
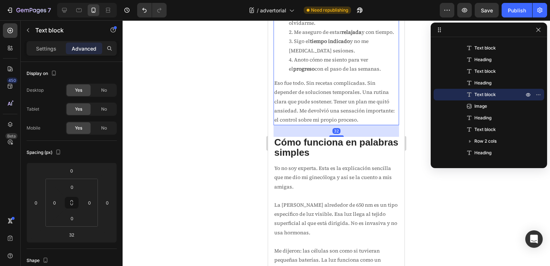
click at [343, 173] on p "Yo no soy experta. Esta es la explicación sencilla que me dio mi ginecóloga y a…" at bounding box center [336, 178] width 124 height 28
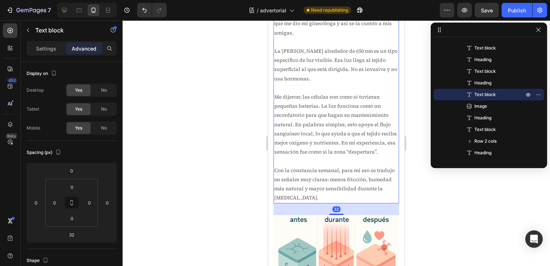
scroll to position [1533, 0]
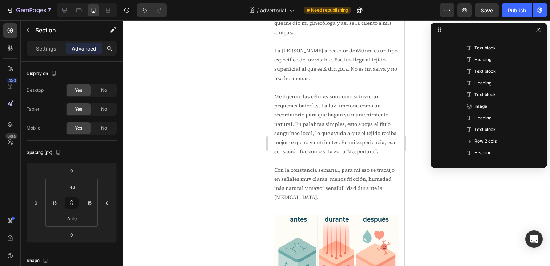
scroll to position [0, 0]
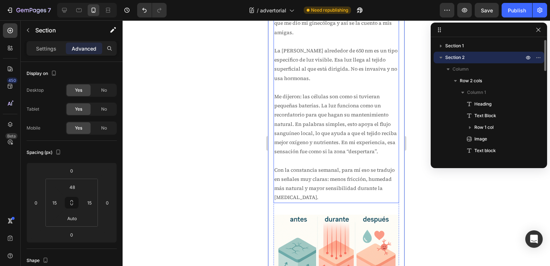
click at [396, 198] on p "Con la constancia semanal, para mí eso se tradujo en señales muy claras: menos …" at bounding box center [336, 183] width 124 height 37
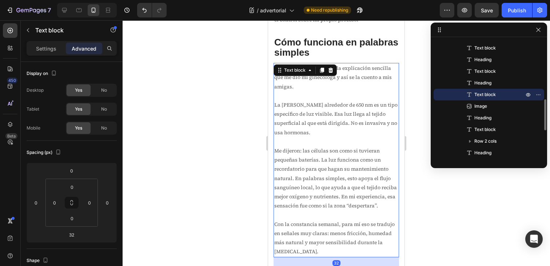
scroll to position [1479, 0]
click at [321, 71] on icon at bounding box center [322, 70] width 4 height 5
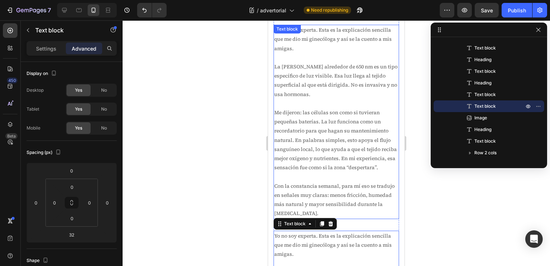
click at [353, 107] on p "Rich Text Editor. Editing area: main" at bounding box center [336, 103] width 124 height 9
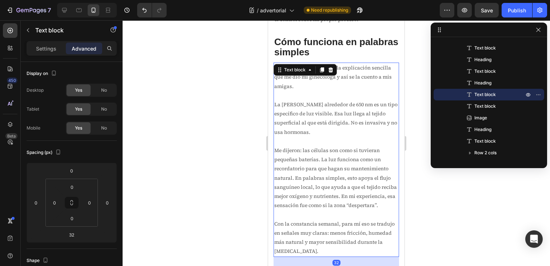
scroll to position [1468, 0]
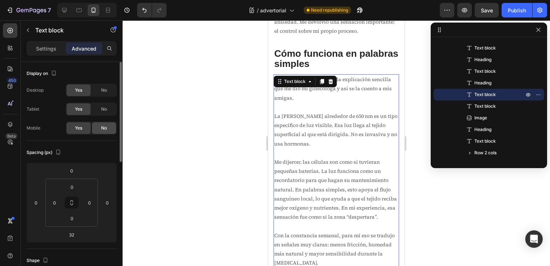
click at [103, 130] on span "No" at bounding box center [104, 128] width 6 height 7
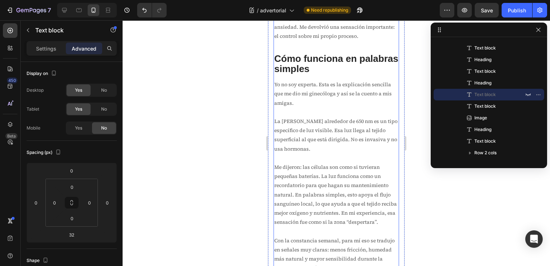
scroll to position [1462, 0]
click at [325, 130] on span "La [PERSON_NAME] alrededor de 650 nm es un tipo específico de luz visible. Esa …" at bounding box center [335, 135] width 123 height 35
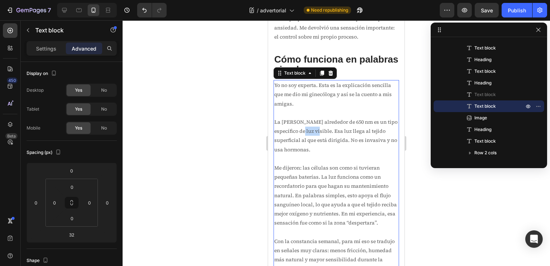
click at [325, 130] on span "La [PERSON_NAME] alrededor de 650 nm es un tipo específico de luz visible. Esa …" at bounding box center [335, 135] width 123 height 35
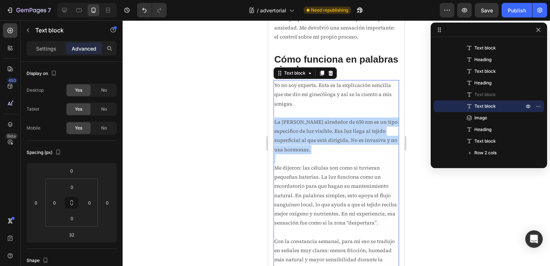
click at [325, 130] on span "La [PERSON_NAME] alrededor de 650 nm es un tipo específico de luz visible. Esa …" at bounding box center [335, 135] width 123 height 35
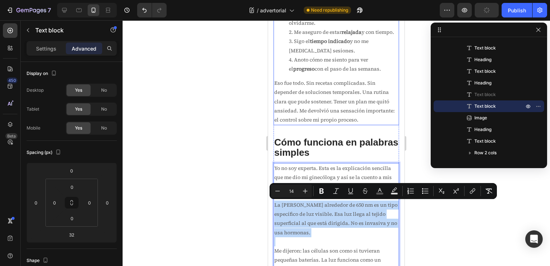
click at [319, 104] on p "Eso fue todo. Sin recetas complicadas. Sin depender de soluciones temporales. U…" at bounding box center [336, 102] width 124 height 46
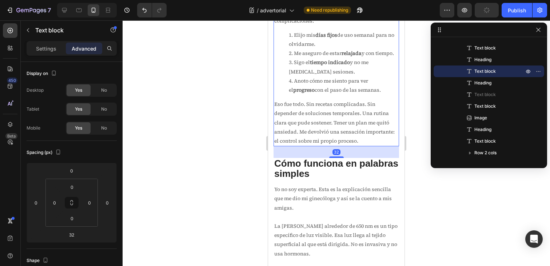
click at [319, 104] on div "Quise que fuera simple y privado. Sin complicaciones. Elijo mis días fijos de u…" at bounding box center [335, 76] width 125 height 140
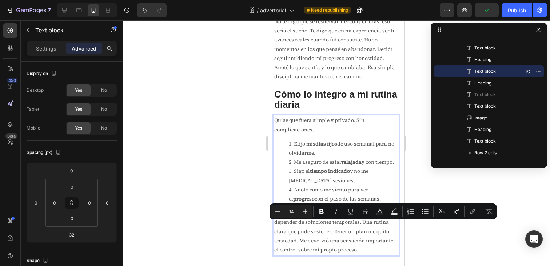
scroll to position [1227, 0]
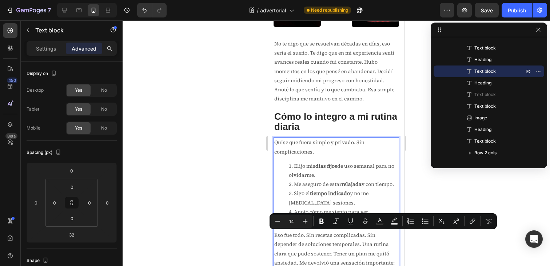
click at [71, 11] on div at bounding box center [87, 10] width 60 height 15
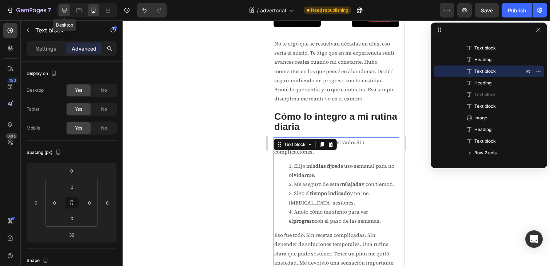
click at [65, 11] on icon at bounding box center [64, 10] width 5 height 5
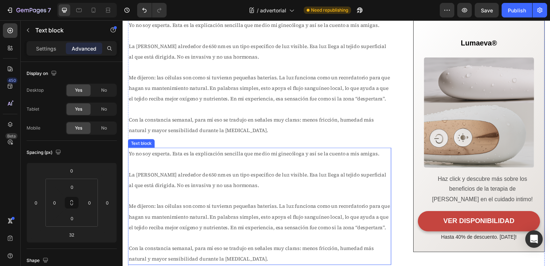
scroll to position [1398, 0]
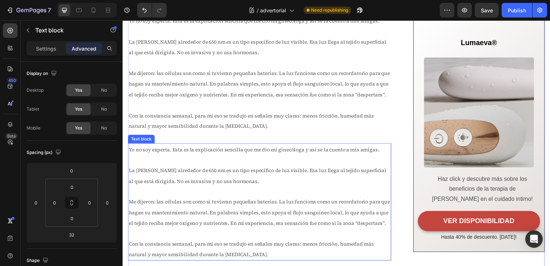
click at [314, 176] on p "La [PERSON_NAME] alrededor de 650 nm es un tipo específico de luz visible. Esa …" at bounding box center [262, 179] width 267 height 22
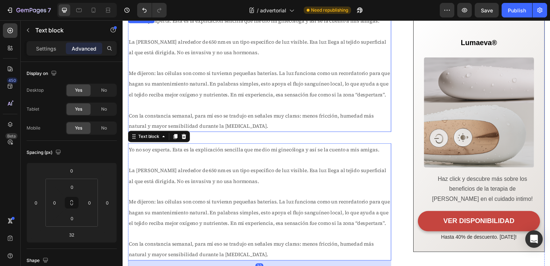
click at [241, 106] on p "Rich Text Editor. Editing area: main" at bounding box center [262, 106] width 267 height 11
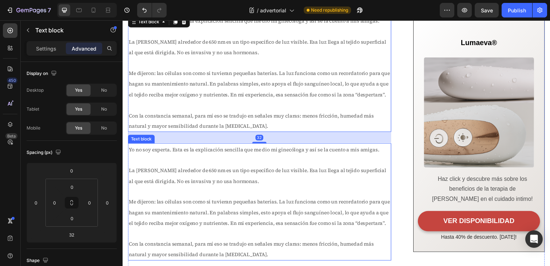
click at [235, 186] on p "La [PERSON_NAME] alrededor de 650 nm es un tipo específico de luz visible. Esa …" at bounding box center [262, 179] width 267 height 22
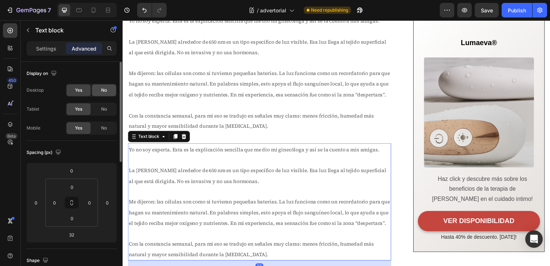
click at [105, 91] on span "No" at bounding box center [104, 90] width 6 height 7
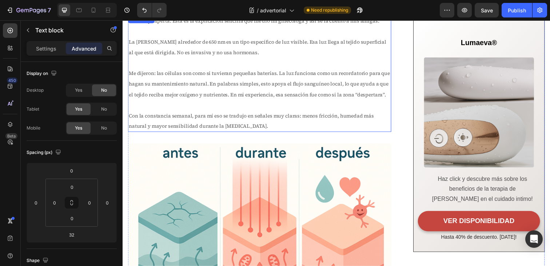
click at [219, 105] on p "Rich Text Editor. Editing area: main" at bounding box center [262, 106] width 267 height 11
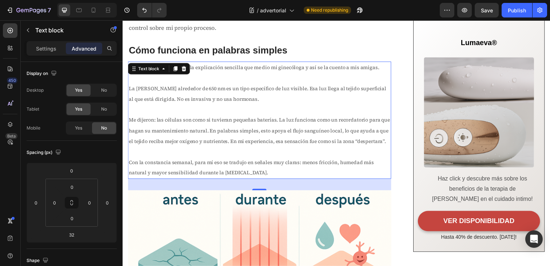
scroll to position [1335, 0]
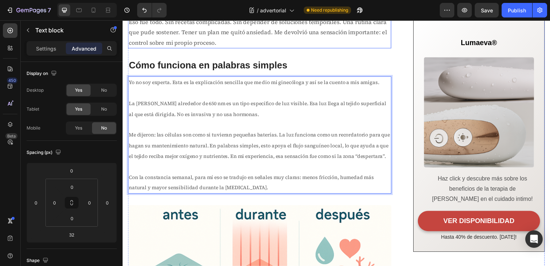
click at [192, 37] on p "Eso fue todo. Sin recetas complicadas. Sin depender de soluciones temporales. U…" at bounding box center [262, 32] width 267 height 31
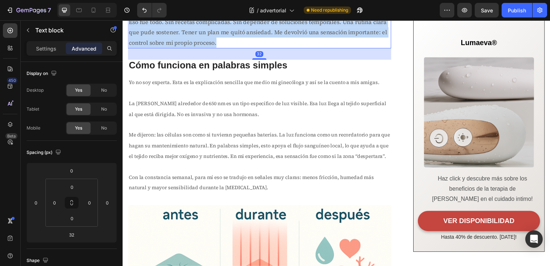
click at [192, 37] on p "Eso fue todo. Sin recetas complicadas. Sin depender de soluciones temporales. U…" at bounding box center [262, 32] width 267 height 31
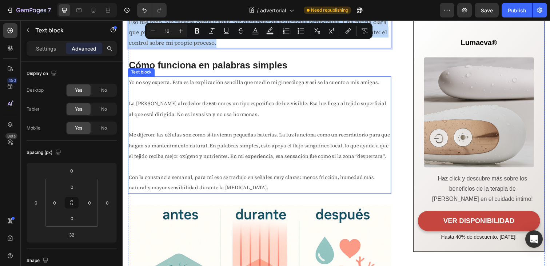
click at [223, 135] on span "Me dijeron: las células son como si tuvieran pequeñas baterías. La luz funciona…" at bounding box center [262, 147] width 266 height 29
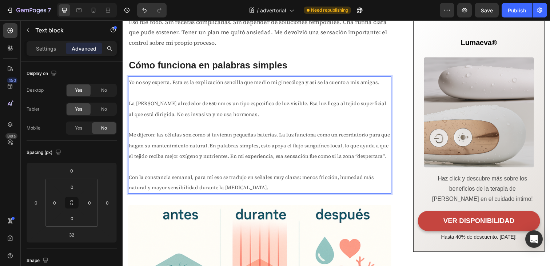
click at [248, 168] on p "Rich Text Editor. Editing area: main" at bounding box center [262, 169] width 267 height 11
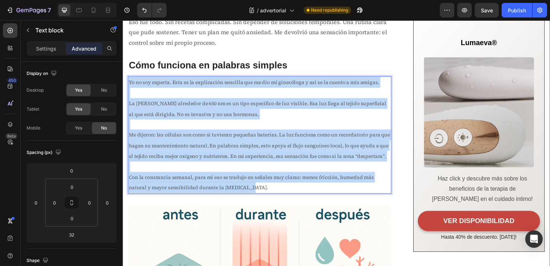
drag, startPoint x: 252, startPoint y: 190, endPoint x: 127, endPoint y: 87, distance: 162.4
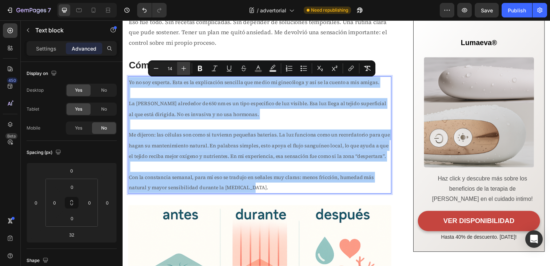
click at [182, 68] on icon "Editor contextual toolbar" at bounding box center [183, 68] width 5 height 5
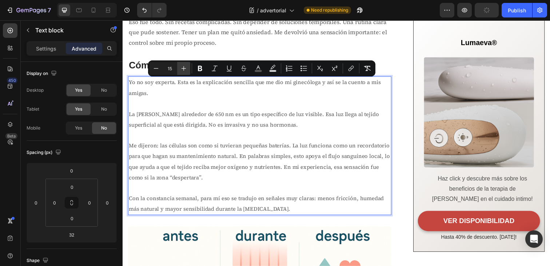
click at [182, 68] on icon "Editor contextual toolbar" at bounding box center [183, 68] width 5 height 5
type input "16"
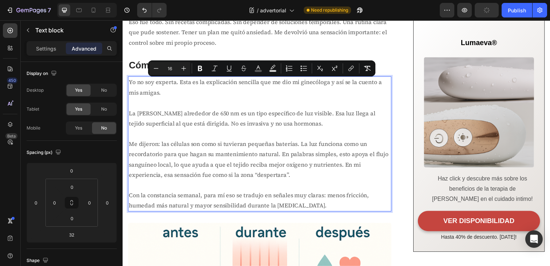
click at [221, 108] on p "Rich Text Editor. Editing area: main" at bounding box center [262, 104] width 267 height 11
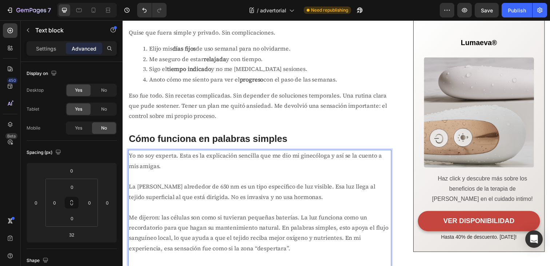
scroll to position [1260, 0]
click at [221, 108] on p "Eso fue todo. Sin recetas complicadas. Sin depender de soluciones temporales. U…" at bounding box center [262, 107] width 267 height 31
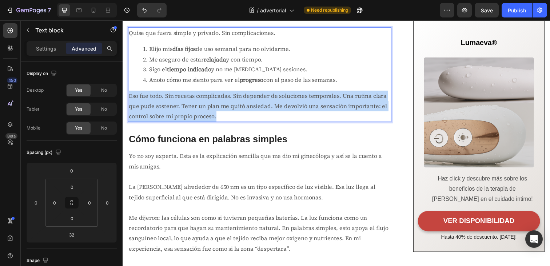
click at [221, 108] on p "Eso fue todo. Sin recetas complicadas. Sin depender de soluciones temporales. U…" at bounding box center [262, 107] width 267 height 31
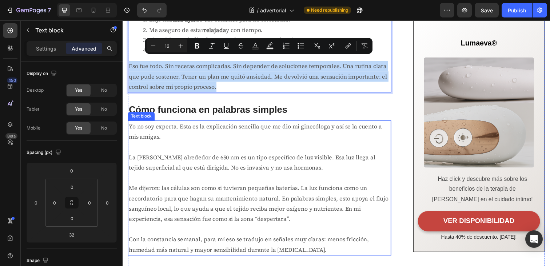
scroll to position [1355, 0]
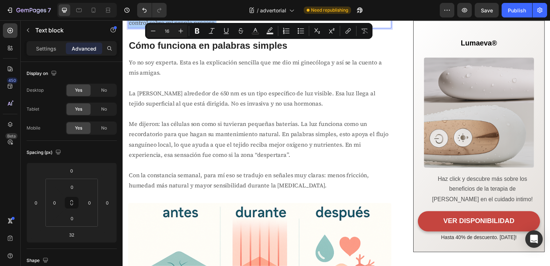
click at [95, 16] on div at bounding box center [87, 10] width 60 height 15
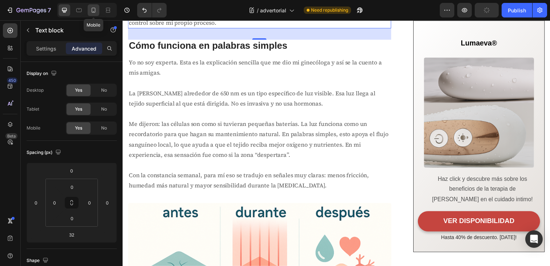
click at [94, 12] on icon at bounding box center [94, 10] width 4 height 5
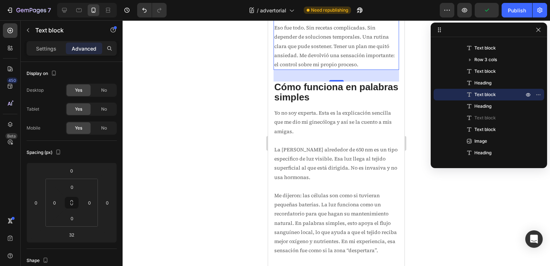
scroll to position [1439, 0]
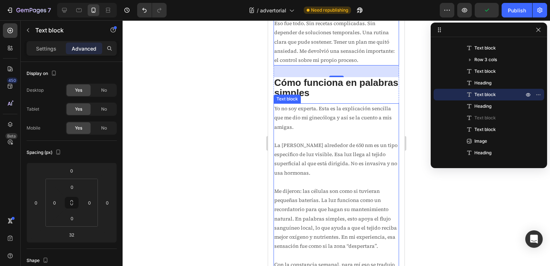
click at [302, 156] on span "La [PERSON_NAME] alrededor de 650 nm es un tipo específico de luz visible. Esa …" at bounding box center [335, 158] width 123 height 35
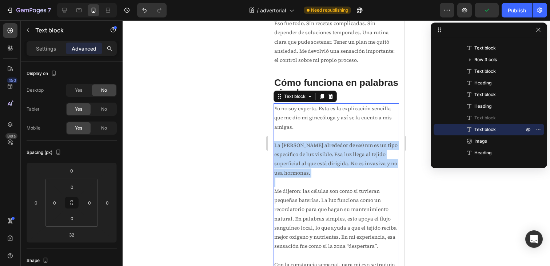
click at [302, 156] on span "La [PERSON_NAME] alrededor de 650 nm es un tipo específico de luz visible. Esa …" at bounding box center [335, 158] width 123 height 35
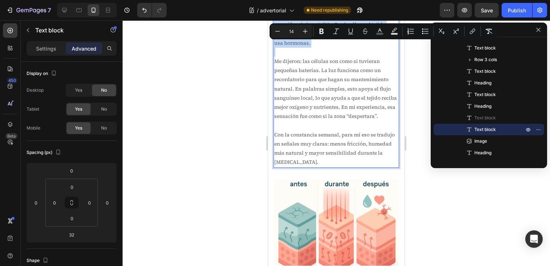
scroll to position [1574, 0]
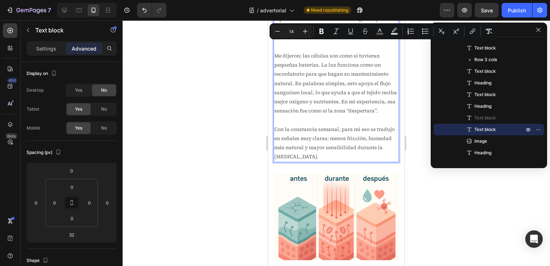
click at [307, 140] on span "Con la constancia semanal, para mí eso se tradujo en señales muy claras: menos …" at bounding box center [334, 142] width 120 height 35
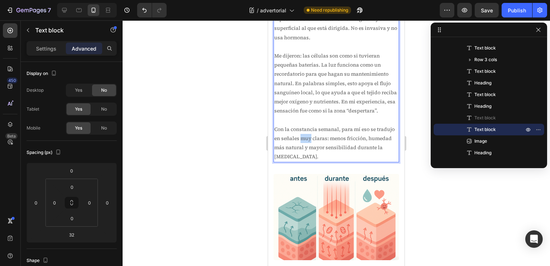
click at [307, 140] on span "Con la constancia semanal, para mí eso se tradujo en señales muy claras: menos …" at bounding box center [334, 142] width 120 height 35
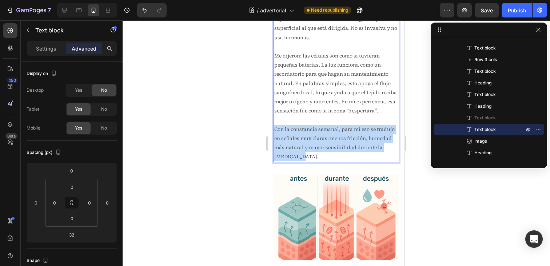
click at [307, 140] on span "Con la constancia semanal, para mí eso se tradujo en señales muy claras: menos …" at bounding box center [334, 142] width 120 height 35
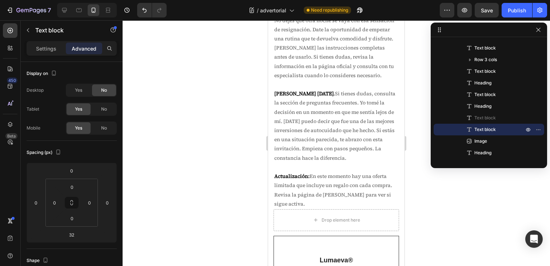
scroll to position [2848, 0]
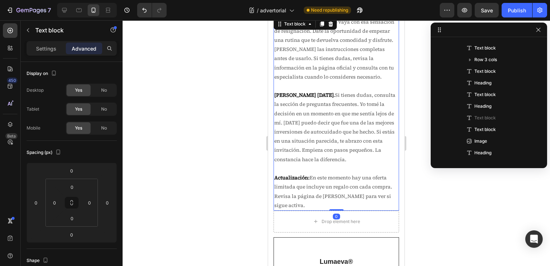
click at [311, 124] on p "[PERSON_NAME] [DATE] . Si tienes dudas, consulta la sección de preguntas frecue…" at bounding box center [336, 127] width 124 height 73
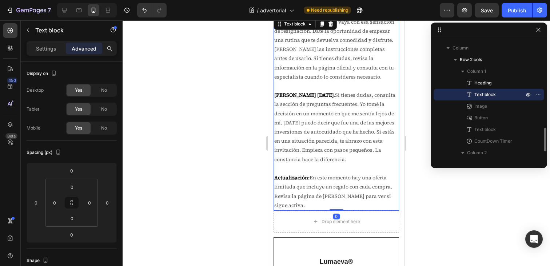
click at [311, 124] on p "[PERSON_NAME] [DATE] . Si tienes dudas, consulta la sección de preguntas frecue…" at bounding box center [336, 127] width 124 height 73
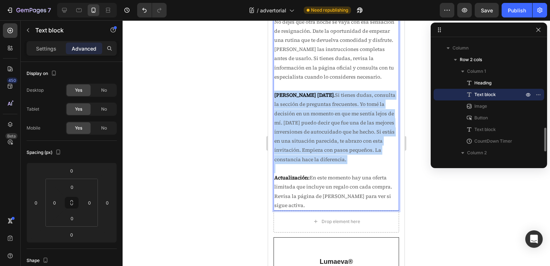
click at [311, 124] on p "[PERSON_NAME] [DATE] . Si tienes dudas, consulta la sección de preguntas frecue…" at bounding box center [336, 127] width 124 height 73
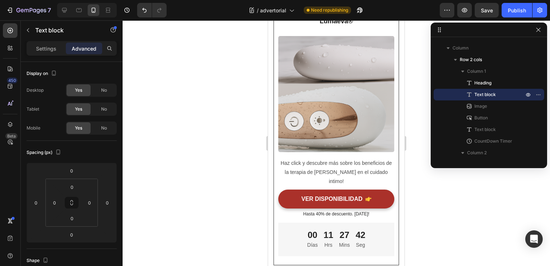
type input "16"
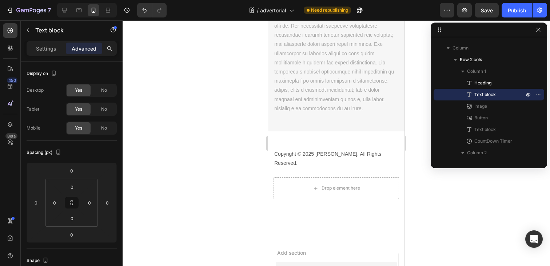
scroll to position [3520, 0]
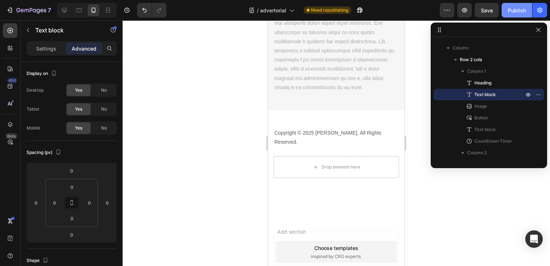
click at [502, 11] on button "Publish" at bounding box center [516, 10] width 31 height 15
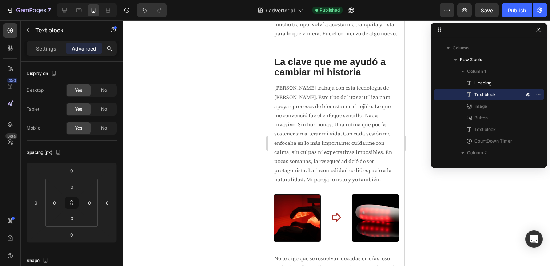
scroll to position [1013, 0]
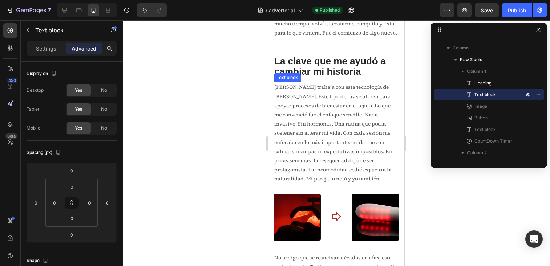
click at [322, 113] on span "[PERSON_NAME] trabaja con esta tecnología de [PERSON_NAME]. Este tipo de luz se…" at bounding box center [333, 132] width 118 height 99
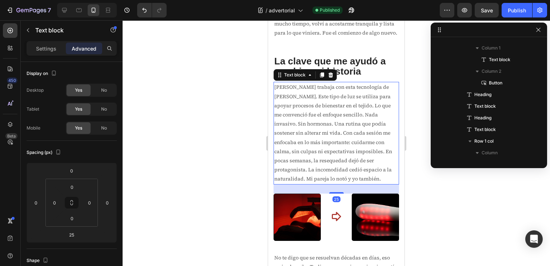
scroll to position [184, 0]
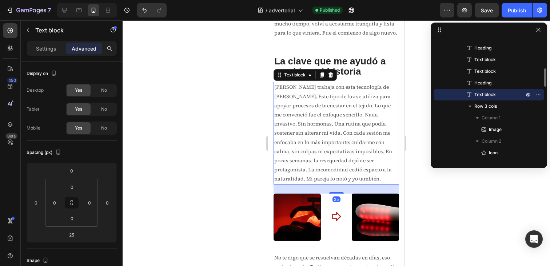
click at [339, 111] on p "[PERSON_NAME] trabaja con esta tecnología de [PERSON_NAME]. Este tipo de luz se…" at bounding box center [336, 133] width 124 height 101
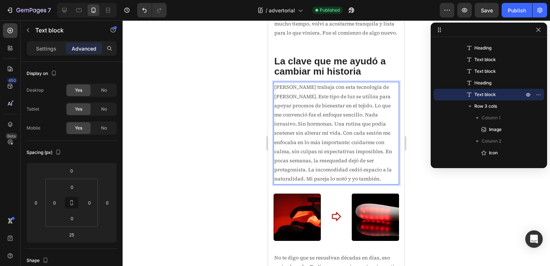
click at [326, 108] on span "[PERSON_NAME] trabaja con esta tecnología de [PERSON_NAME]. Este tipo de luz se…" at bounding box center [333, 132] width 118 height 99
click at [326, 105] on span "[PERSON_NAME] trabaja con esta tecnología de [PERSON_NAME]. Este tipo de luz se…" at bounding box center [333, 132] width 118 height 99
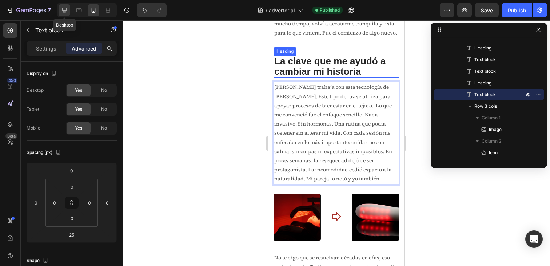
click at [66, 12] on icon at bounding box center [64, 10] width 7 height 7
type input "19"
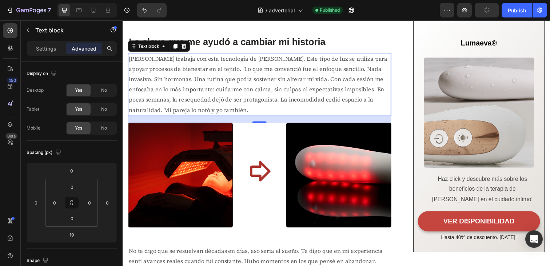
scroll to position [978, 0]
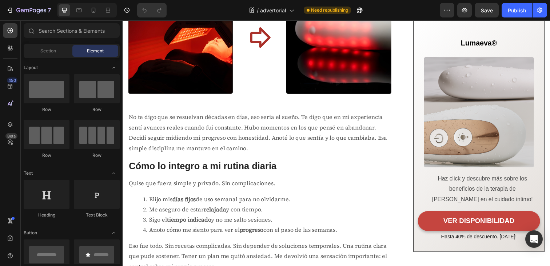
scroll to position [956, 0]
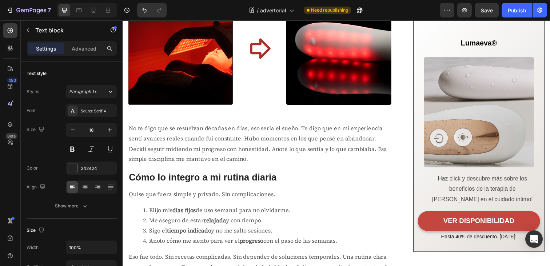
drag, startPoint x: 248, startPoint y: 140, endPoint x: 358, endPoint y: 132, distance: 110.8
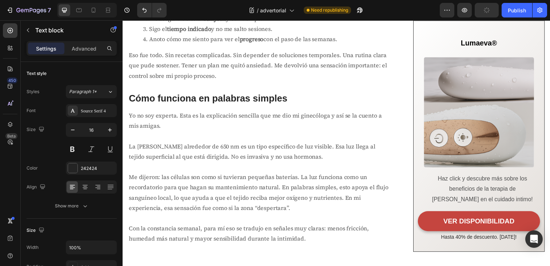
scroll to position [1184, 0]
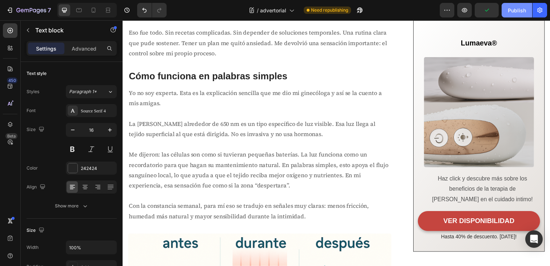
click at [514, 14] on button "Publish" at bounding box center [516, 10] width 31 height 15
click at [93, 12] on icon at bounding box center [93, 10] width 7 height 7
type input "14"
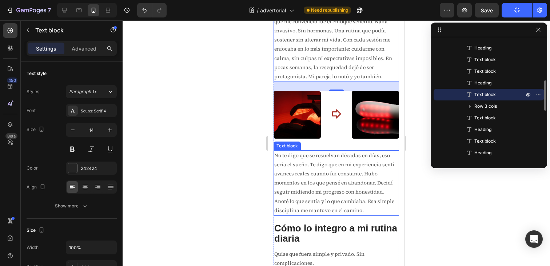
scroll to position [1052, 0]
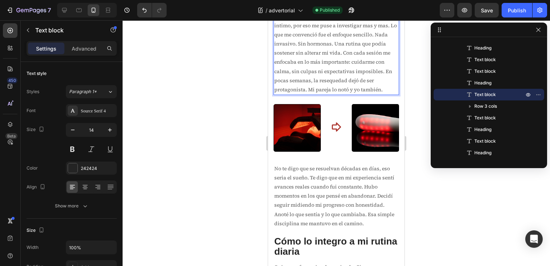
click at [307, 93] on span "Lumaeva trabaja con esta tecnología de luz roja. Este tipo de luz se utiliza pa…" at bounding box center [335, 34] width 123 height 117
click at [321, 93] on span "Lumaeva trabaja con esta tecnología de luz roja. Este tipo de luz se utiliza pa…" at bounding box center [335, 34] width 123 height 117
click at [521, 9] on div "Publish" at bounding box center [516, 11] width 18 height 8
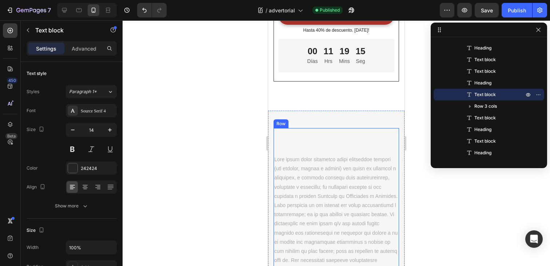
scroll to position [3177, 0]
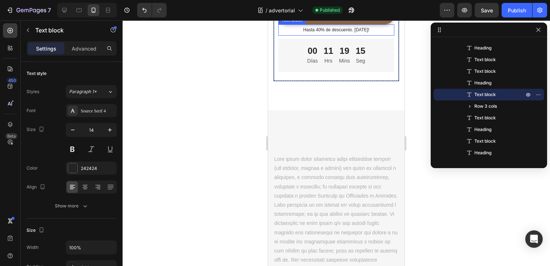
click at [328, 19] on p "VER DISPONIBILIDAD" at bounding box center [331, 15] width 61 height 8
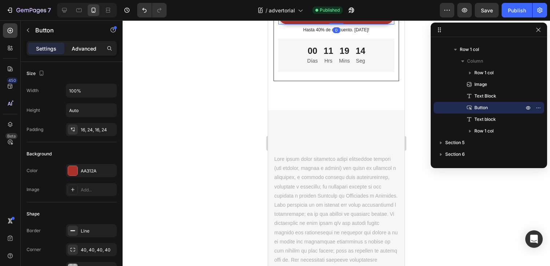
click at [95, 53] on div "Advanced" at bounding box center [84, 49] width 36 height 12
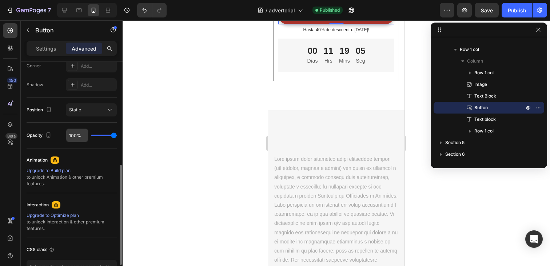
scroll to position [230, 0]
click at [103, 113] on div "Static" at bounding box center [91, 109] width 44 height 7
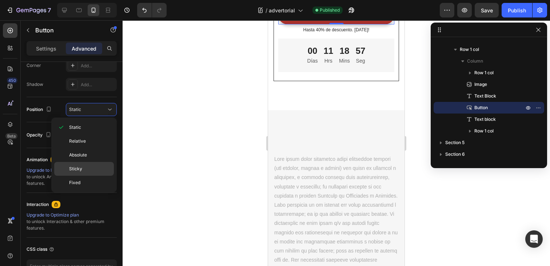
click at [86, 166] on p "Sticky" at bounding box center [89, 168] width 41 height 7
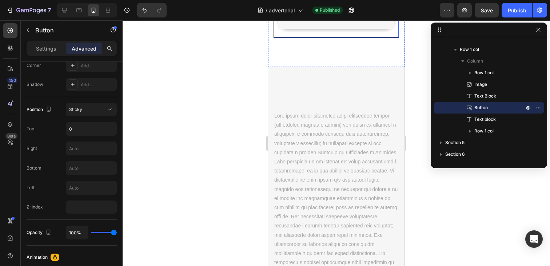
scroll to position [3206, 0]
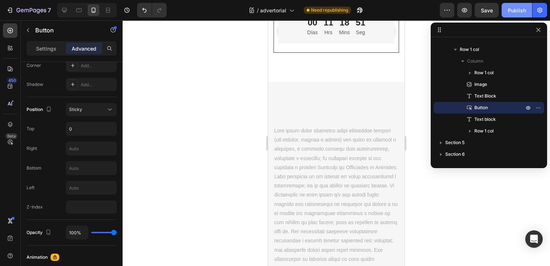
click at [509, 9] on div "Publish" at bounding box center [516, 11] width 18 height 8
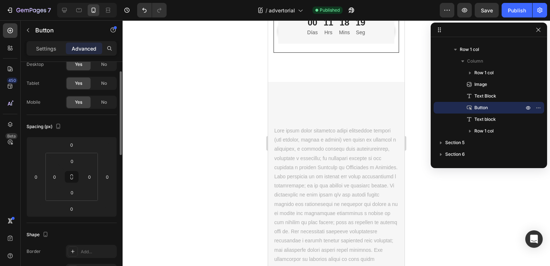
scroll to position [26, 0]
click at [64, 11] on icon at bounding box center [64, 10] width 7 height 7
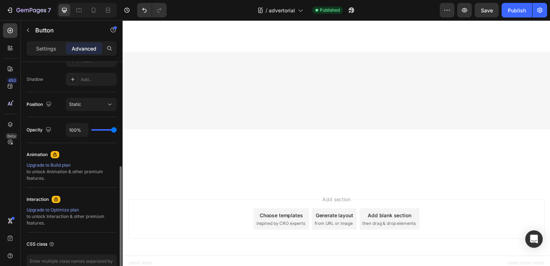
scroll to position [228, 0]
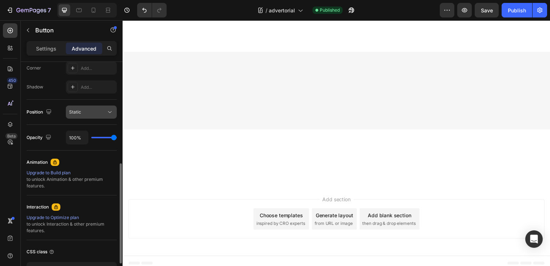
click at [101, 112] on div "Static" at bounding box center [87, 112] width 37 height 7
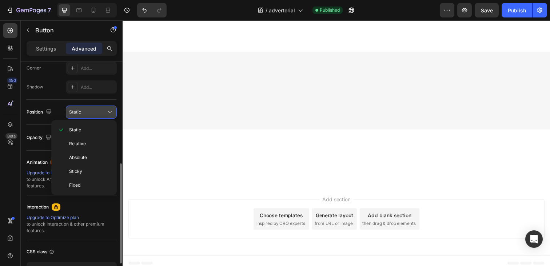
click at [101, 112] on div "Static" at bounding box center [87, 112] width 37 height 7
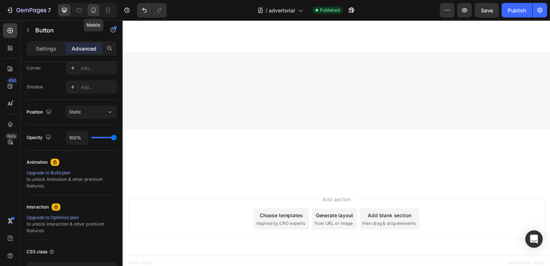
click at [92, 9] on icon at bounding box center [94, 10] width 4 height 5
type input "0"
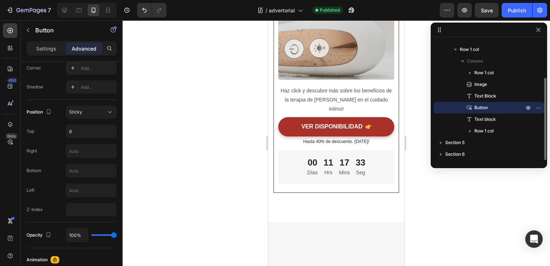
scroll to position [3244, 0]
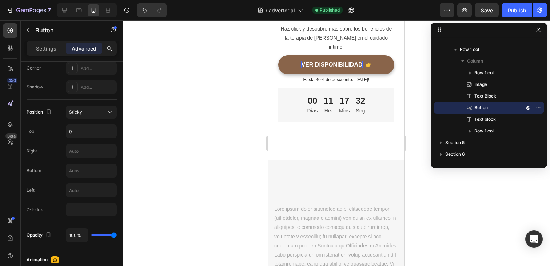
click at [305, 61] on p "VER DISPONIBILIDAD" at bounding box center [331, 65] width 61 height 8
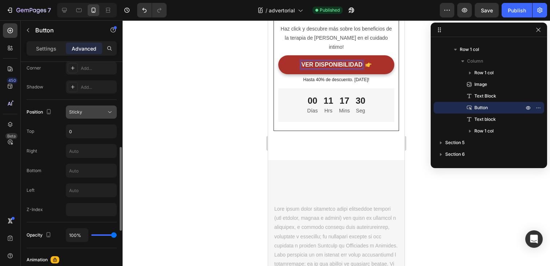
click at [101, 117] on button "Sticky" at bounding box center [91, 111] width 51 height 13
click at [61, 112] on div "Position Sticky" at bounding box center [72, 111] width 90 height 13
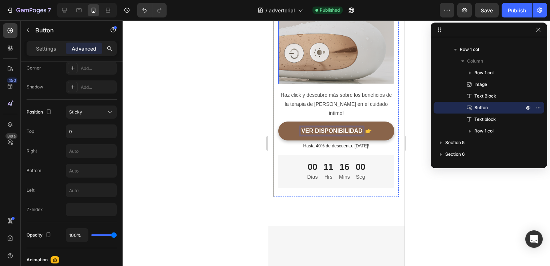
scroll to position [3178, 0]
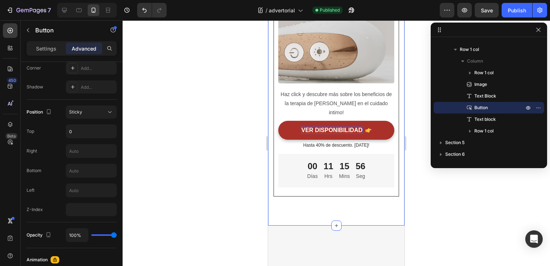
drag, startPoint x: 380, startPoint y: 122, endPoint x: 360, endPoint y: 196, distance: 76.5
click at [360, 196] on div "Lumaeva® Heading Row Image Haz click y descubre más sobre los beneficios de la …" at bounding box center [336, 76] width 136 height 297
drag, startPoint x: 376, startPoint y: 124, endPoint x: 360, endPoint y: 197, distance: 75.1
click at [360, 197] on div "Lumaeva® Heading Row Image Haz click y descubre más sobre los beneficios de la …" at bounding box center [336, 76] width 136 height 297
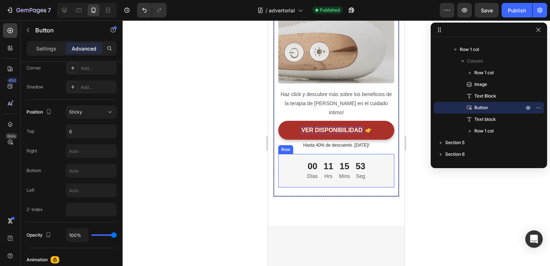
drag, startPoint x: 354, startPoint y: 115, endPoint x: 353, endPoint y: 171, distance: 56.0
click at [352, 172] on div "Lumaeva® Heading Row Image Haz click y descubre más sobre los beneficios de la …" at bounding box center [336, 62] width 116 height 250
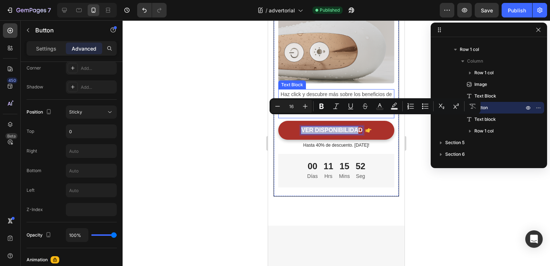
drag, startPoint x: 359, startPoint y: 121, endPoint x: 360, endPoint y: 97, distance: 24.0
click at [360, 96] on div "Lumaeva® Heading Row Image Haz click y descubre más sobre los beneficios de la …" at bounding box center [336, 62] width 116 height 250
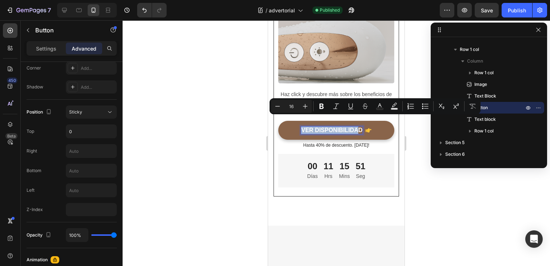
click at [375, 122] on link "VER DISPONIBILIDAD" at bounding box center [336, 130] width 116 height 19
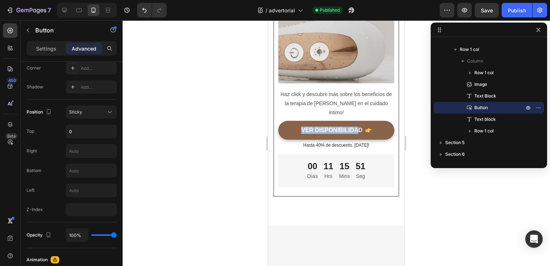
click at [375, 122] on link "VER DISPONIBILIDAD" at bounding box center [336, 130] width 116 height 19
click at [383, 121] on link "VER DISPONIBILIDAD" at bounding box center [336, 130] width 116 height 19
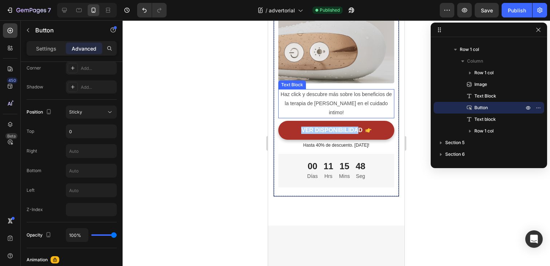
click at [313, 97] on p "Haz click y descubre más sobre los beneficios de la terapia de [PERSON_NAME] en…" at bounding box center [336, 104] width 115 height 28
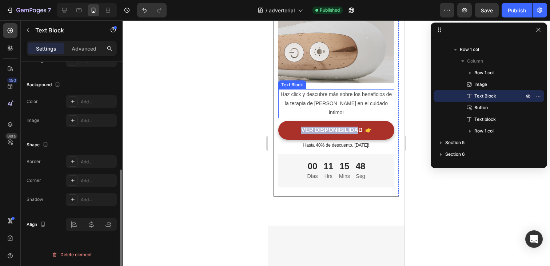
scroll to position [0, 0]
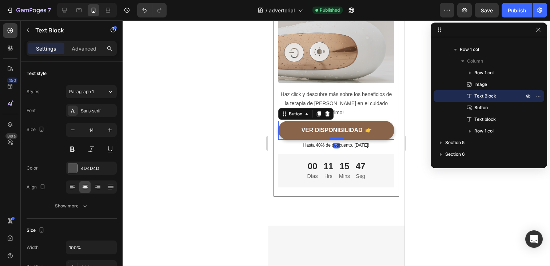
click at [289, 121] on link "VER DISPONIBILIDAD" at bounding box center [336, 130] width 116 height 19
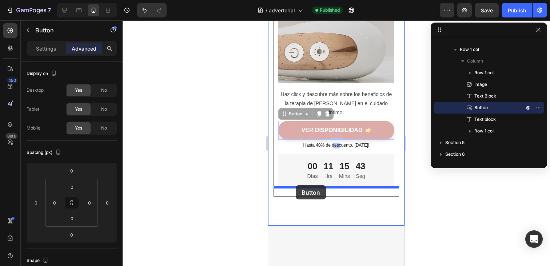
drag, startPoint x: 289, startPoint y: 121, endPoint x: 296, endPoint y: 185, distance: 64.3
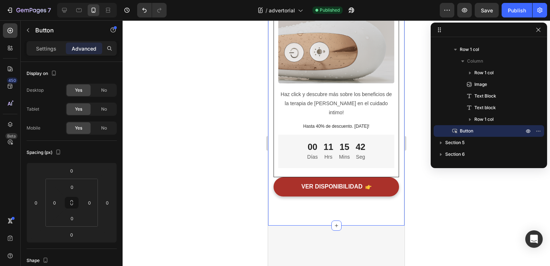
click at [284, 195] on div "Lumaeva® Heading Row Image Haz click y descubre más sobre los beneficios de la …" at bounding box center [336, 76] width 136 height 297
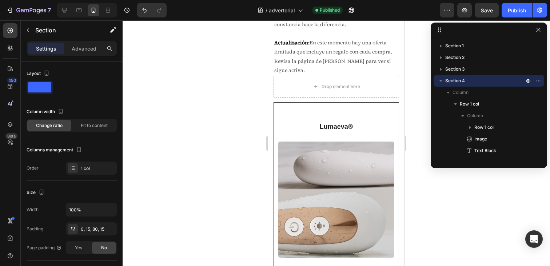
scroll to position [2988, 0]
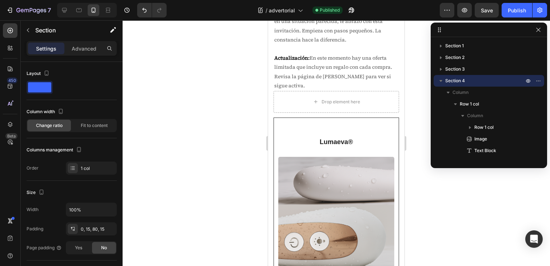
click at [269, 141] on div "Lumaeva® Heading Row Image Haz click y descubre más sobre los beneficios de la …" at bounding box center [336, 265] width 136 height 297
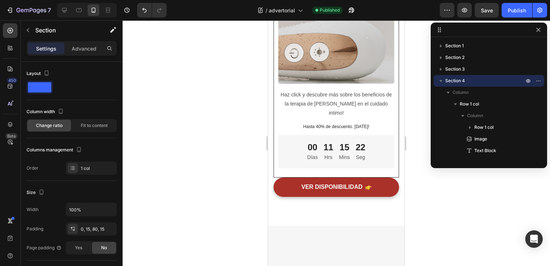
scroll to position [3180, 0]
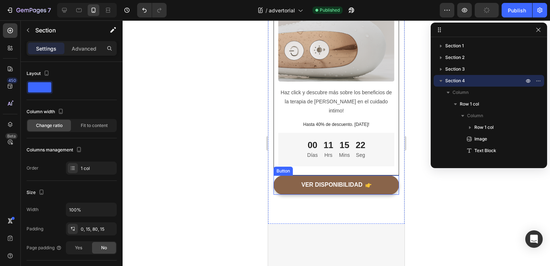
click at [294, 175] on link "VER DISPONIBILIDAD" at bounding box center [335, 184] width 125 height 19
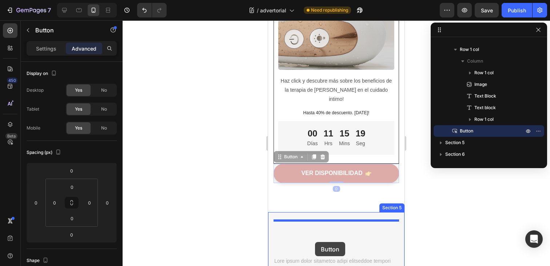
scroll to position [3197, 0]
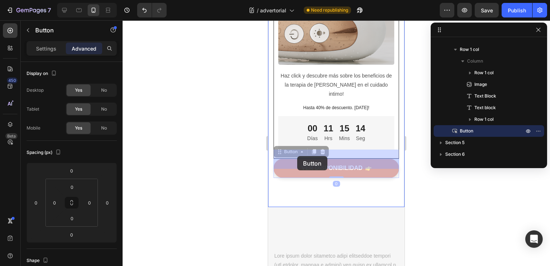
drag, startPoint x: 290, startPoint y: 176, endPoint x: 297, endPoint y: 156, distance: 21.2
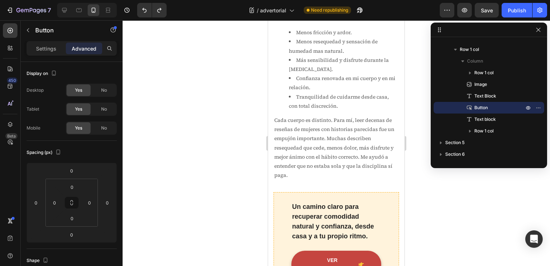
scroll to position [1868, 0]
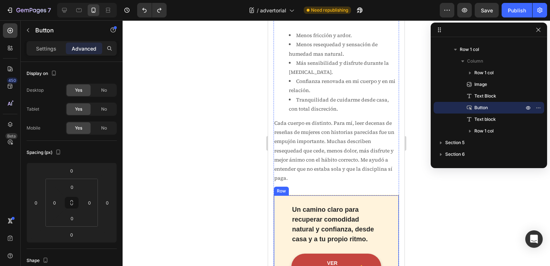
click at [280, 207] on div "Un camino claro para recuperar comodidad natural y confianza, desde casa y a tu…" at bounding box center [335, 242] width 125 height 95
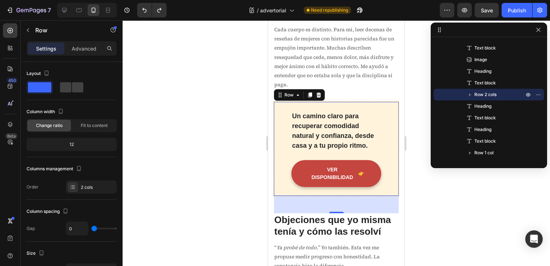
scroll to position [1970, 0]
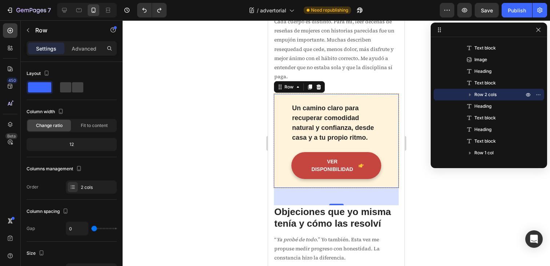
click at [281, 112] on div "Un camino claro para recuperar comodidad natural y confianza, desde casa y a tu…" at bounding box center [335, 140] width 125 height 95
click at [310, 88] on icon at bounding box center [310, 87] width 4 height 5
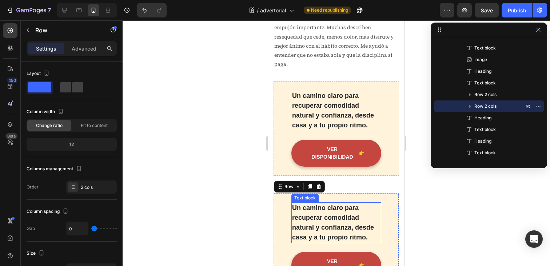
scroll to position [1978, 0]
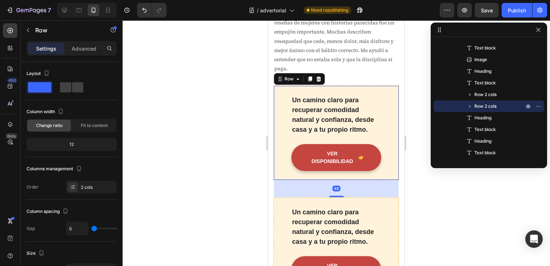
click at [280, 96] on div "Un camino claro para recuperar comodidad natural y confianza, desde casa y a tu…" at bounding box center [335, 132] width 125 height 95
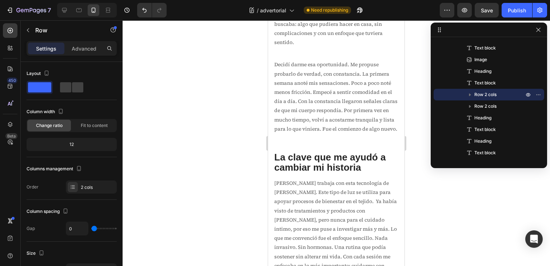
scroll to position [977, 0]
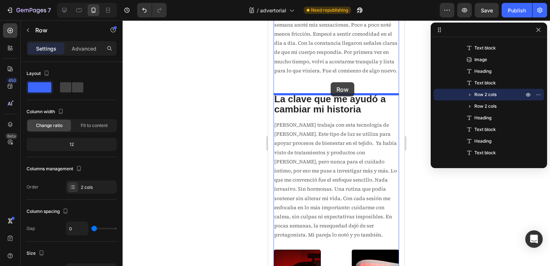
drag, startPoint x: 280, startPoint y: 101, endPoint x: 330, endPoint y: 82, distance: 53.9
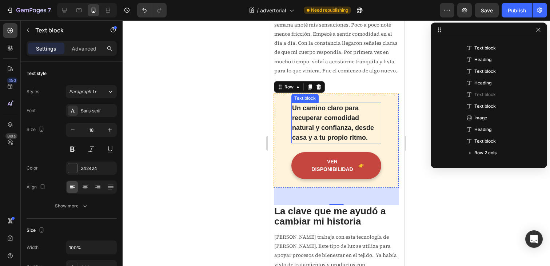
click at [325, 125] on p "Un camino claro para recuperar comodidad natural y confianza, desde casa y a tu…" at bounding box center [336, 122] width 88 height 39
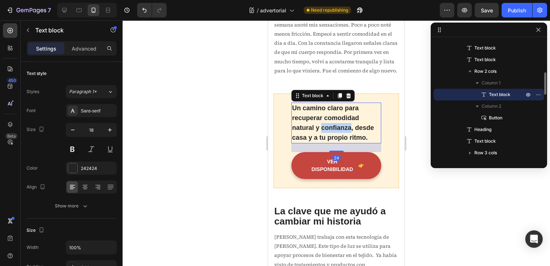
click at [325, 125] on p "Un camino claro para recuperar comodidad natural y confianza, desde casa y a tu…" at bounding box center [336, 122] width 88 height 39
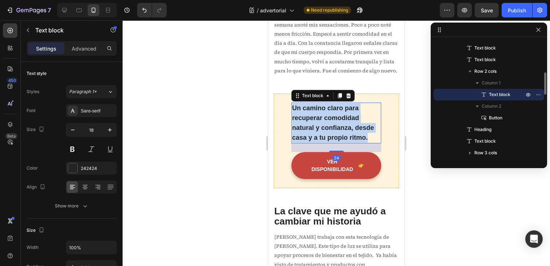
click at [325, 125] on p "Un camino claro para recuperar comodidad natural y confianza, desde casa y a tu…" at bounding box center [336, 122] width 88 height 39
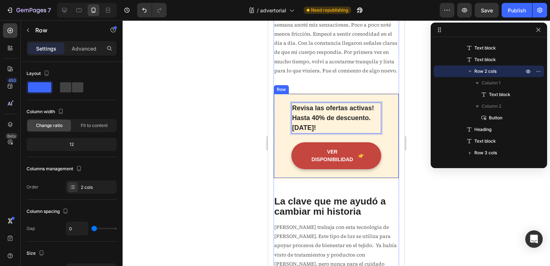
click at [397, 115] on div "Revisa las ofertas activas! Hasta 40% de descuento. Hoy! Text block 24 VER DISP…" at bounding box center [335, 135] width 125 height 85
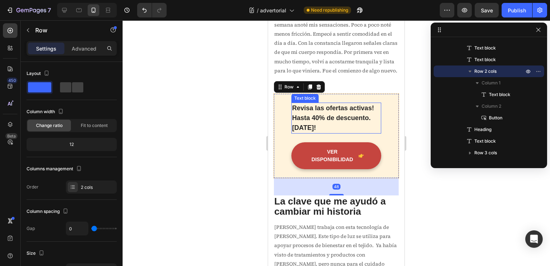
click at [337, 114] on p "Revisa las ofertas activas! Hasta 40% de descuento. Hoy!" at bounding box center [336, 117] width 88 height 29
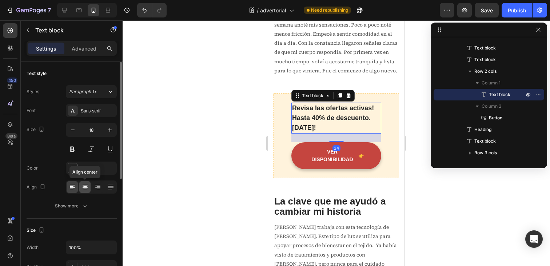
click at [87, 187] on icon at bounding box center [84, 186] width 7 height 7
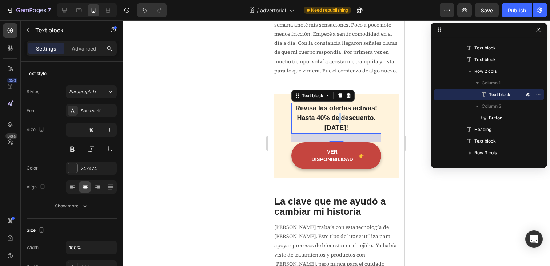
click at [338, 115] on p "Revisa las ofertas activas! Hasta 40% de descuento. Hoy!" at bounding box center [336, 117] width 88 height 29
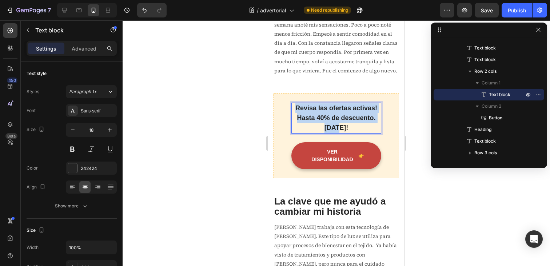
click at [338, 115] on p "Revisa las ofertas activas! Hasta 40% de descuento. Hoy!" at bounding box center [336, 117] width 88 height 29
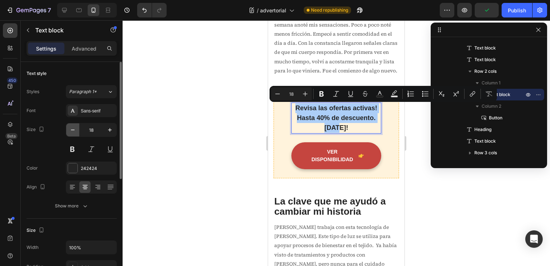
click at [74, 132] on icon "button" at bounding box center [72, 129] width 7 height 7
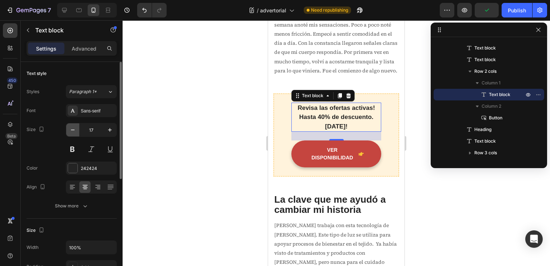
click at [74, 132] on icon "button" at bounding box center [72, 129] width 7 height 7
type input "16"
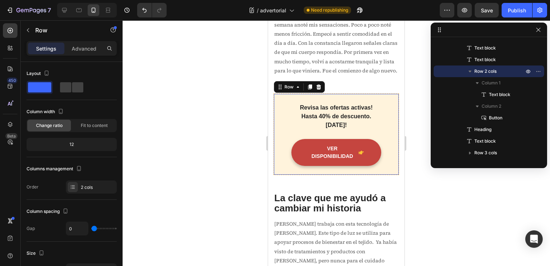
click at [394, 142] on div "Revisa las ofertas activas! Hasta 40% de descuento. Hoy! Text block VER DISPONI…" at bounding box center [335, 133] width 125 height 81
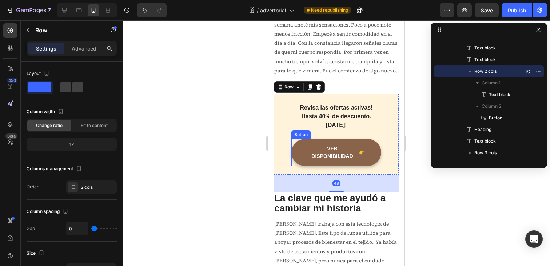
click at [371, 144] on link "VER DISPONIBILIDAD" at bounding box center [336, 152] width 90 height 27
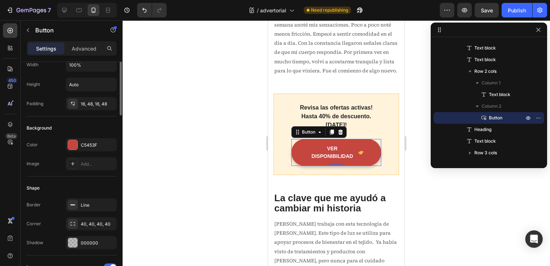
scroll to position [0, 0]
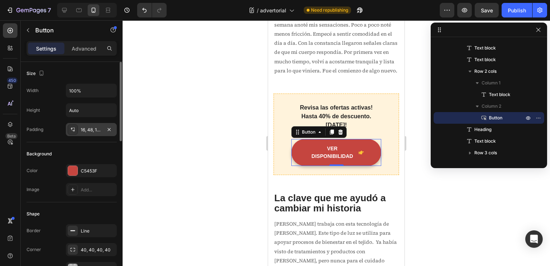
click at [93, 132] on div "16, 48, 16, 48" at bounding box center [91, 130] width 21 height 7
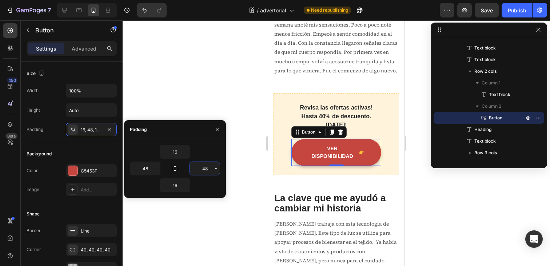
click at [205, 169] on input "48" at bounding box center [205, 168] width 30 height 13
type input "6"
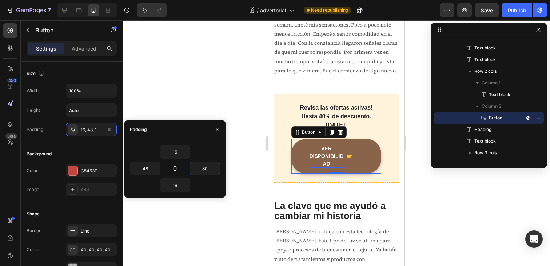
click at [319, 147] on p "VER DISPONIBILIDAD" at bounding box center [326, 156] width 35 height 23
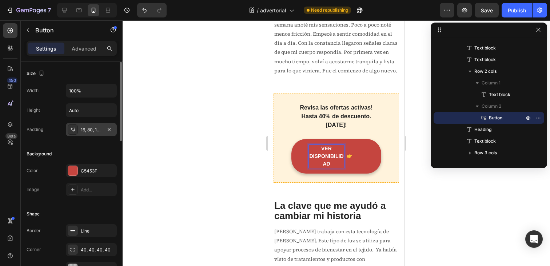
click at [101, 129] on div "16, 80, 16, 48" at bounding box center [91, 130] width 21 height 7
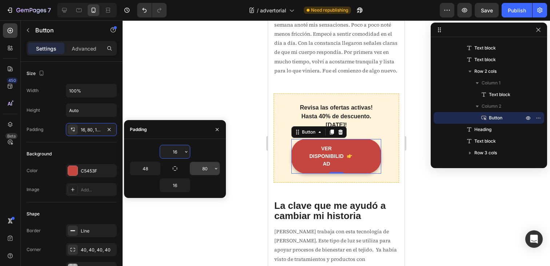
click at [206, 171] on input "80" at bounding box center [205, 168] width 30 height 13
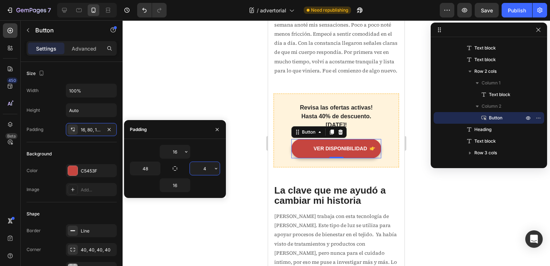
type input "48"
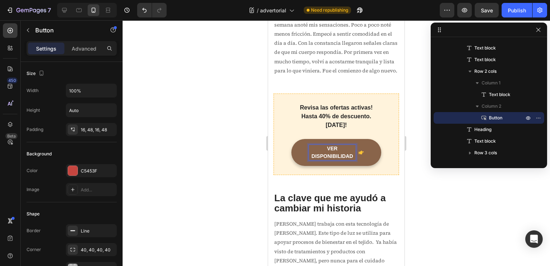
click at [330, 149] on p "VER DISPONIBILIDAD" at bounding box center [332, 152] width 47 height 15
click at [310, 148] on p "VER DISPONIBILIDAD" at bounding box center [332, 152] width 47 height 15
click at [293, 140] on link "VER DISPONIBILIDAD" at bounding box center [336, 152] width 90 height 27
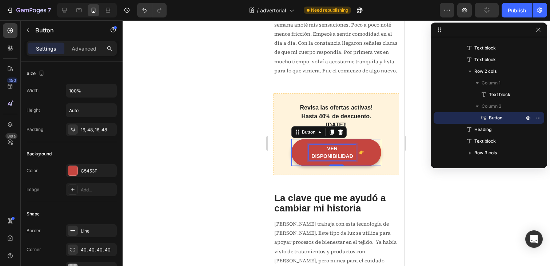
click at [330, 145] on p "VER DISPONIBILIDAD" at bounding box center [332, 152] width 47 height 15
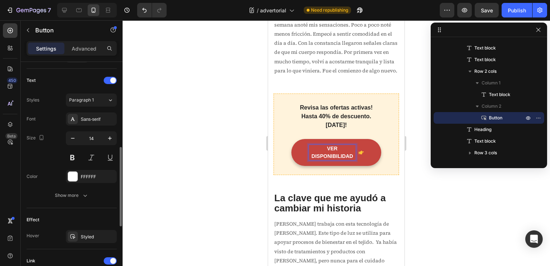
scroll to position [296, 0]
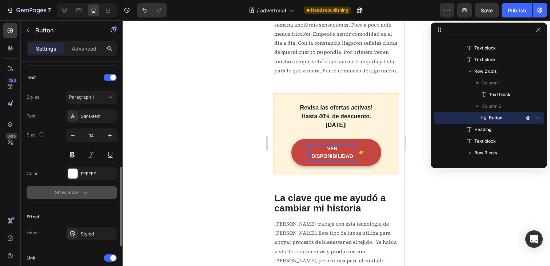
click at [83, 193] on icon "button" at bounding box center [84, 192] width 7 height 7
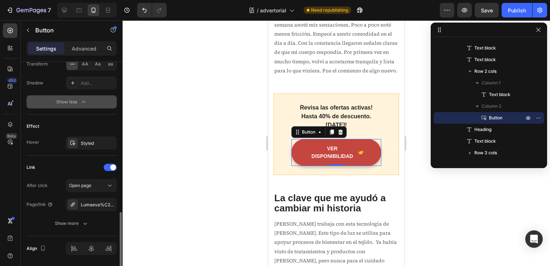
scroll to position [484, 0]
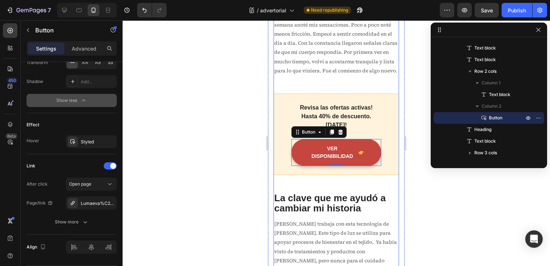
click at [427, 178] on div at bounding box center [336, 142] width 427 height 245
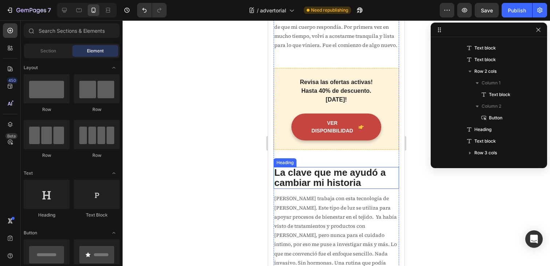
scroll to position [1002, 0]
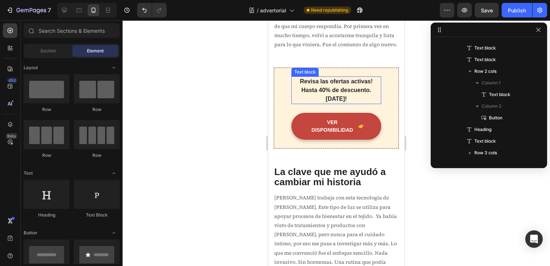
click at [341, 91] on p "Revisa las ofertas activas! Hasta 40% de descuento. Hoy!" at bounding box center [336, 90] width 88 height 26
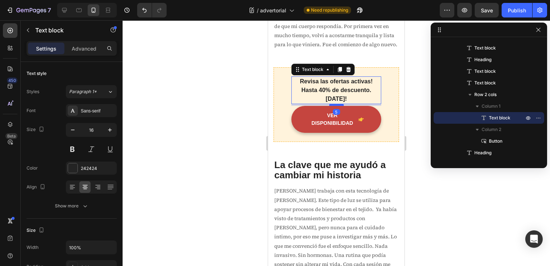
drag, startPoint x: 335, startPoint y: 104, endPoint x: 335, endPoint y: 96, distance: 7.3
click at [335, 104] on div at bounding box center [336, 105] width 15 height 2
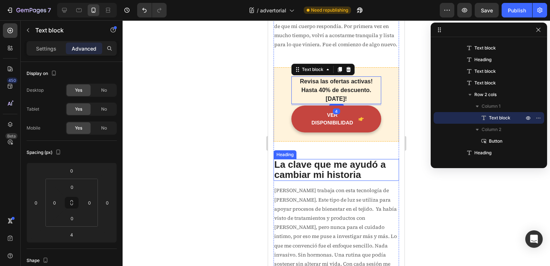
click at [398, 159] on h2 "La clave que me ayudó a cambiar mi historia" at bounding box center [335, 170] width 125 height 22
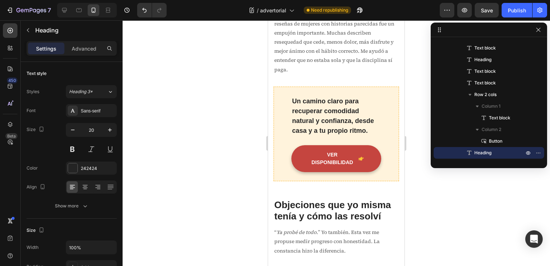
scroll to position [2066, 0]
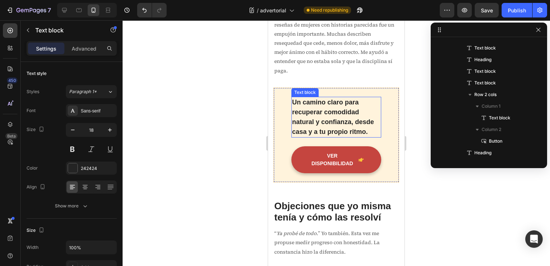
click at [342, 105] on p "Un camino claro para recuperar comodidad natural y confianza, desde casa y a tu…" at bounding box center [336, 116] width 88 height 39
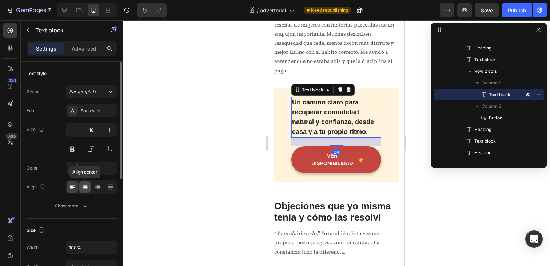
click at [85, 188] on icon at bounding box center [85, 187] width 5 height 1
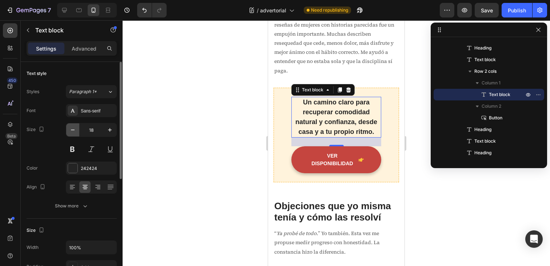
click at [73, 129] on icon "button" at bounding box center [73, 129] width 4 height 1
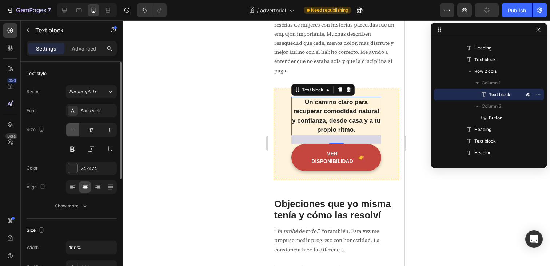
click at [73, 129] on icon "button" at bounding box center [73, 129] width 4 height 1
type input "16"
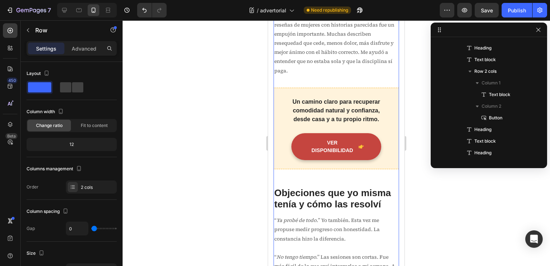
scroll to position [0, 0]
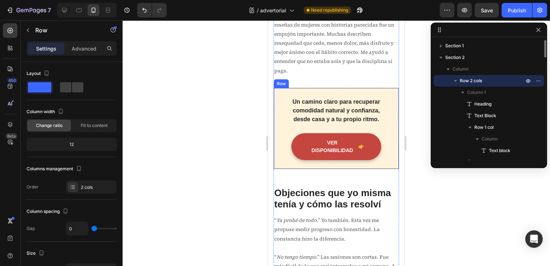
click at [340, 120] on div "Un camino claro para recuperar comodidad natural y confianza, desde casa y a tu…" at bounding box center [336, 115] width 90 height 36
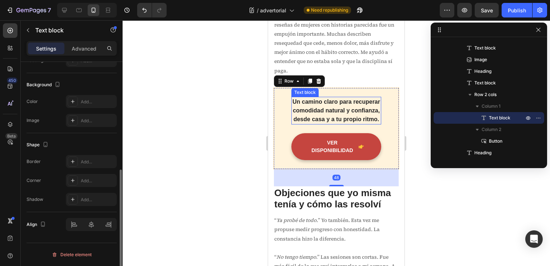
click at [340, 110] on p "Un camino claro para recuperar comodidad natural y confianza, desde casa y a tu…" at bounding box center [336, 110] width 88 height 26
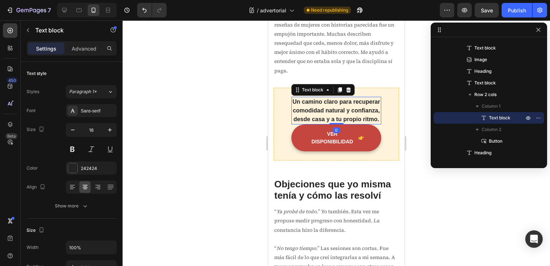
drag, startPoint x: 337, startPoint y: 124, endPoint x: 337, endPoint y: 113, distance: 10.5
click at [337, 113] on div "Un camino claro para recuperar comodidad natural y confianza, desde casa y a tu…" at bounding box center [336, 111] width 90 height 28
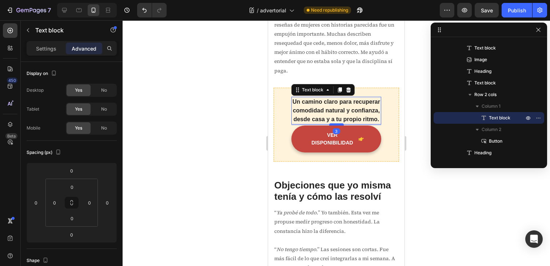
click at [335, 123] on div at bounding box center [336, 124] width 15 height 2
type input "3"
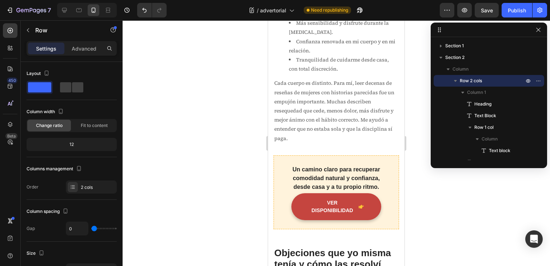
scroll to position [1985, 0]
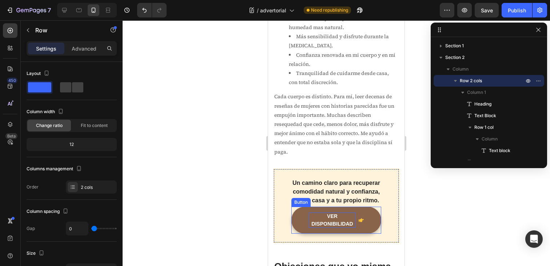
click at [347, 213] on p "VER DISPONIBILIDAD" at bounding box center [332, 219] width 47 height 15
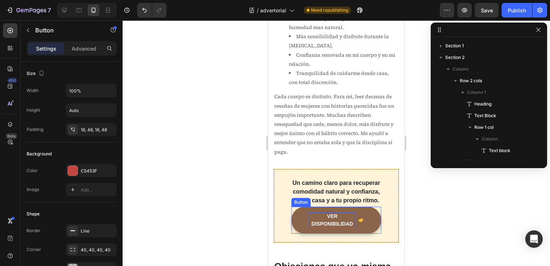
scroll to position [486, 0]
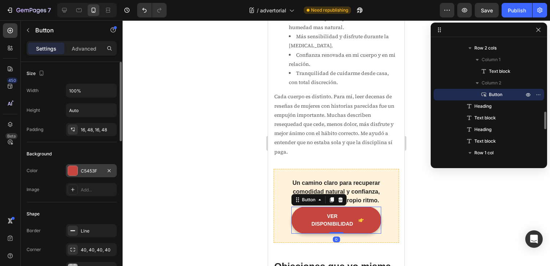
click at [89, 174] on div "C5453F" at bounding box center [91, 170] width 51 height 13
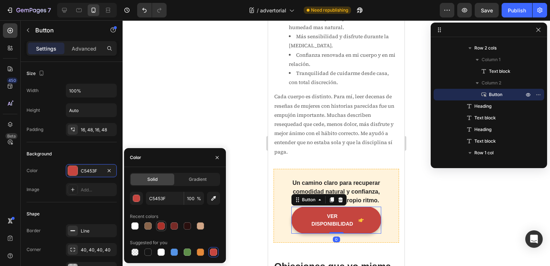
click at [161, 224] on div at bounding box center [160, 225] width 7 height 7
type input "AA312A"
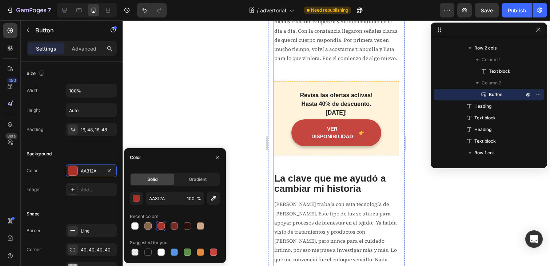
scroll to position [984, 0]
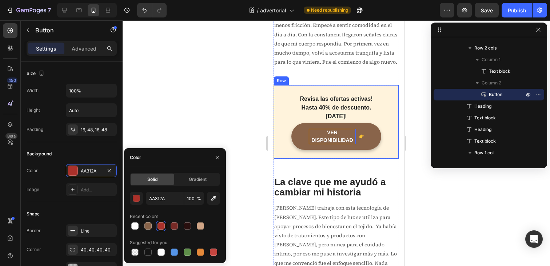
click at [312, 129] on p "VER DISPONIBILIDAD" at bounding box center [332, 136] width 47 height 15
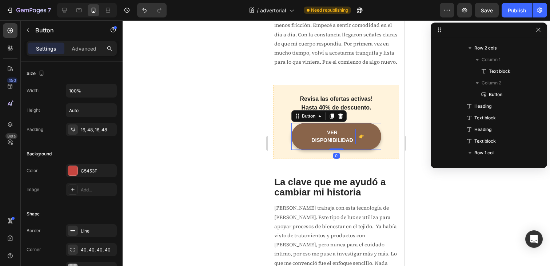
scroll to position [219, 0]
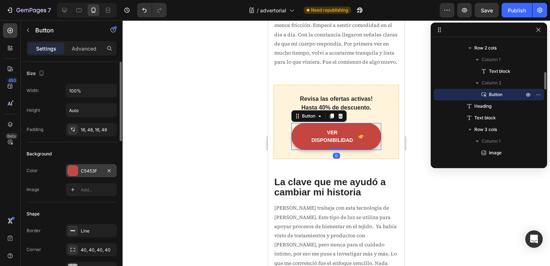
click at [95, 172] on div "C5453F" at bounding box center [91, 171] width 21 height 7
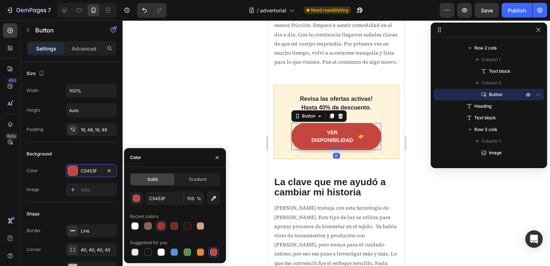
click at [161, 225] on div at bounding box center [160, 225] width 7 height 7
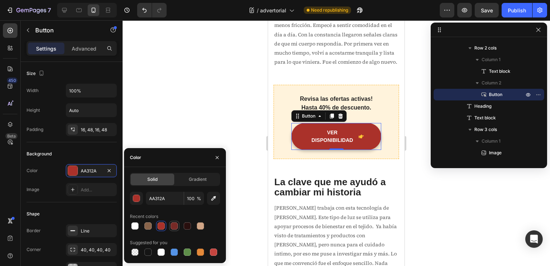
click at [175, 226] on div at bounding box center [173, 225] width 7 height 7
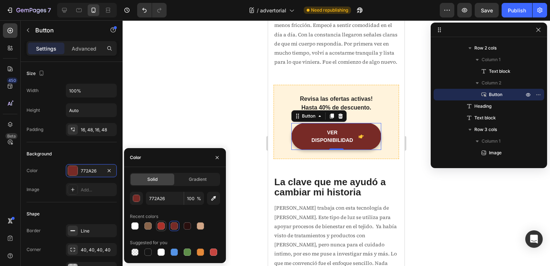
click at [157, 226] on div at bounding box center [161, 225] width 9 height 9
type input "AA312A"
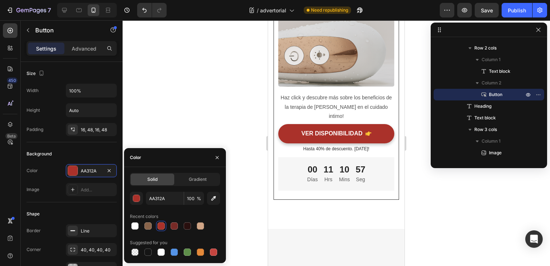
scroll to position [3242, 0]
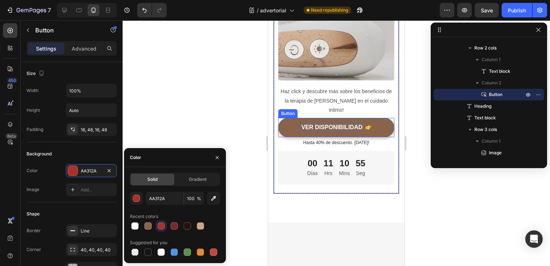
click at [346, 124] on p "VER DISPONIBILIDAD" at bounding box center [331, 128] width 61 height 8
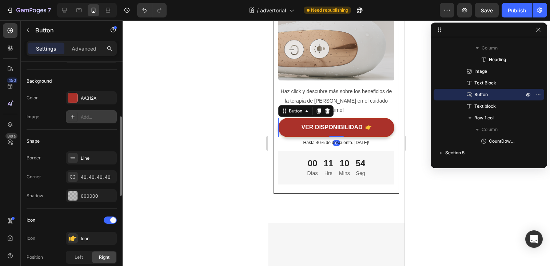
scroll to position [127, 0]
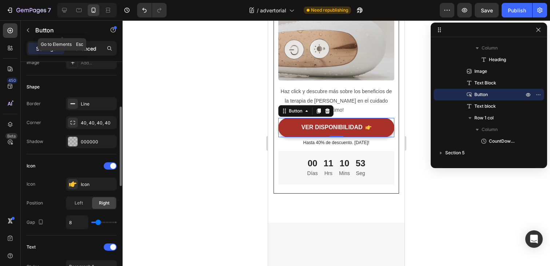
click at [76, 45] on p "Advanced" at bounding box center [84, 49] width 25 height 8
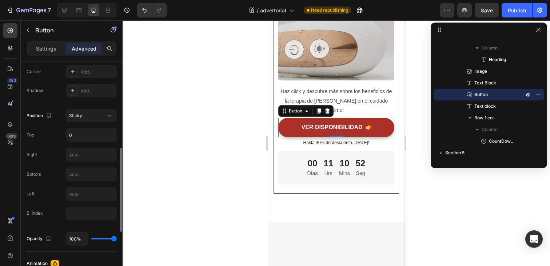
scroll to position [226, 0]
click at [102, 116] on div "Sticky" at bounding box center [87, 114] width 37 height 7
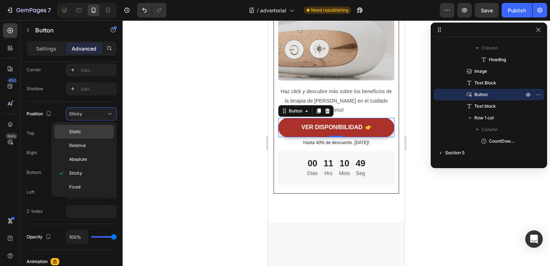
click at [87, 128] on p "Static" at bounding box center [89, 131] width 41 height 7
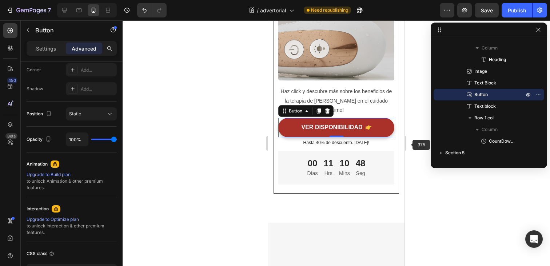
click at [414, 146] on div at bounding box center [336, 142] width 427 height 245
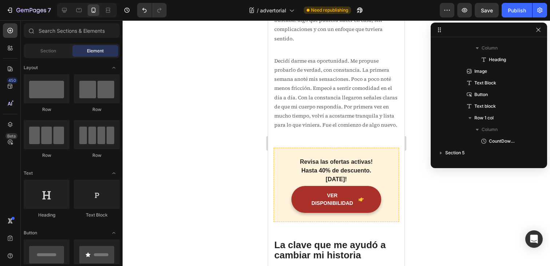
scroll to position [906, 0]
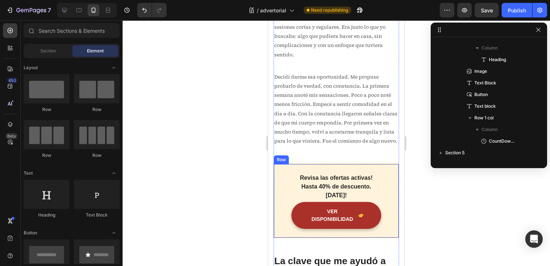
click at [361, 168] on div "Revisa las ofertas activas! Hasta 40% de descuento. Hoy! Text block VER DISPONI…" at bounding box center [335, 201] width 125 height 74
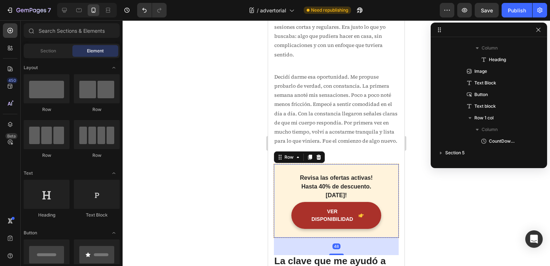
scroll to position [172, 0]
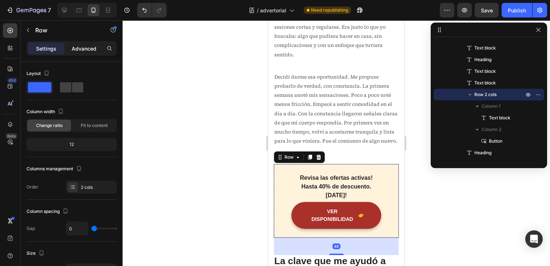
click at [79, 48] on p "Advanced" at bounding box center [84, 49] width 25 height 8
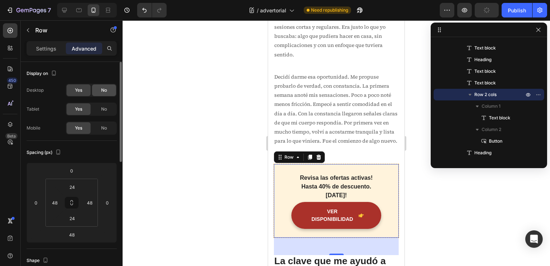
click at [100, 89] on div "No" at bounding box center [104, 90] width 24 height 12
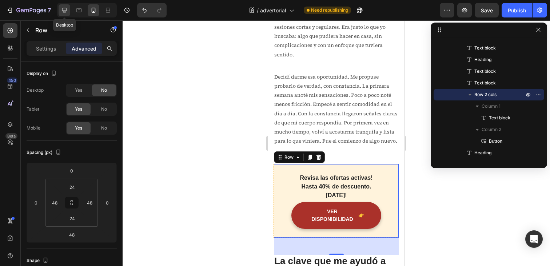
click at [63, 9] on icon at bounding box center [64, 10] width 7 height 7
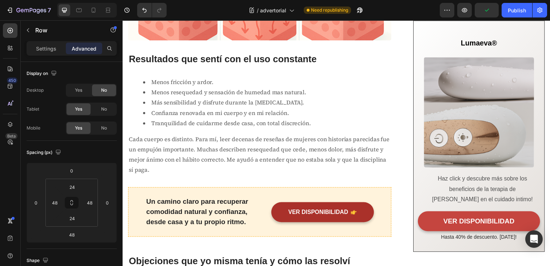
scroll to position [1719, 0]
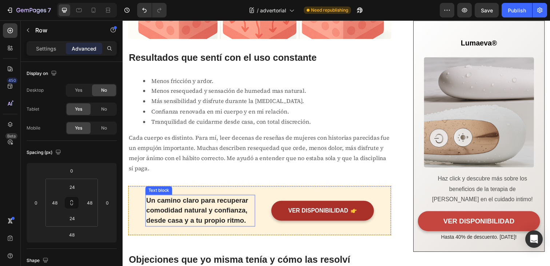
click at [222, 210] on p "Un camino claro para recuperar comodidad natural y confianza, desde casa y a tu…" at bounding box center [201, 214] width 111 height 31
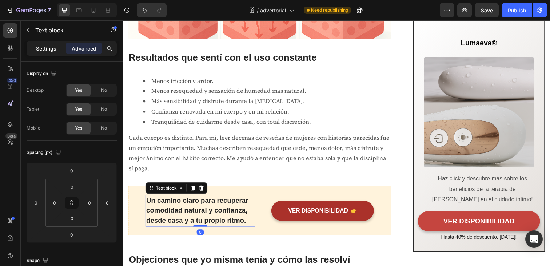
click at [52, 50] on p "Settings" at bounding box center [46, 49] width 20 height 8
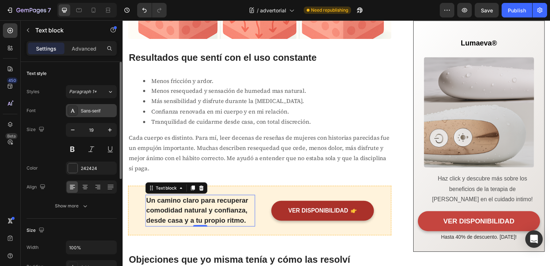
click at [95, 112] on div "Sans-serif" at bounding box center [98, 111] width 34 height 7
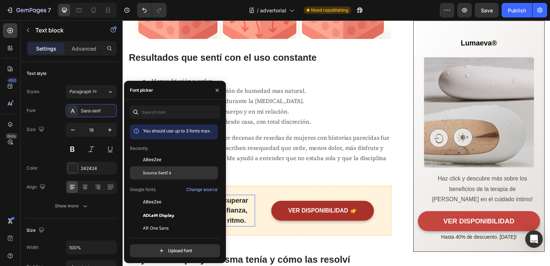
click at [157, 248] on div "Source Serif 4" at bounding box center [174, 254] width 88 height 13
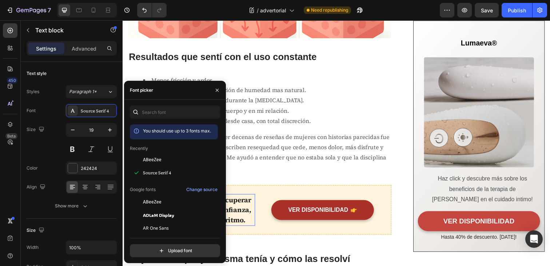
click at [250, 212] on p "Un camino claro para recuperar comodidad natural y confianza, desde casa y a tu…" at bounding box center [201, 213] width 111 height 31
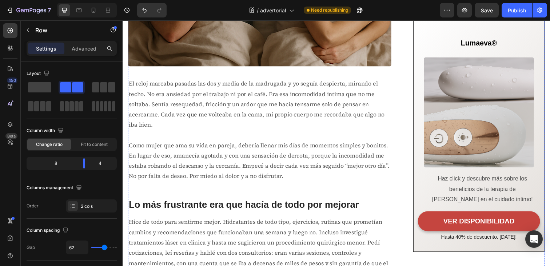
scroll to position [0, 0]
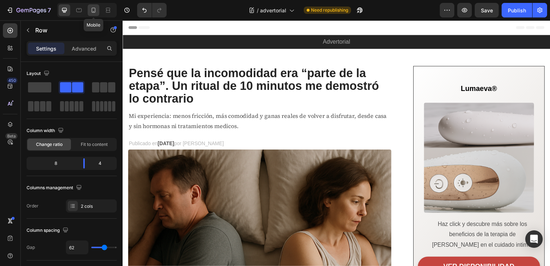
click at [93, 14] on div at bounding box center [94, 10] width 12 height 12
type input "0"
type input "100%"
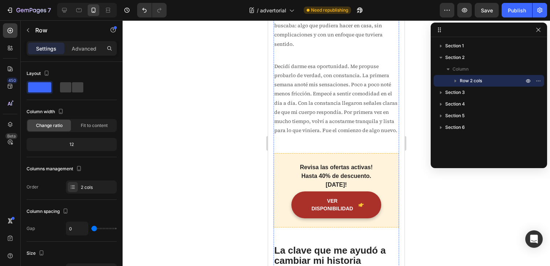
scroll to position [918, 0]
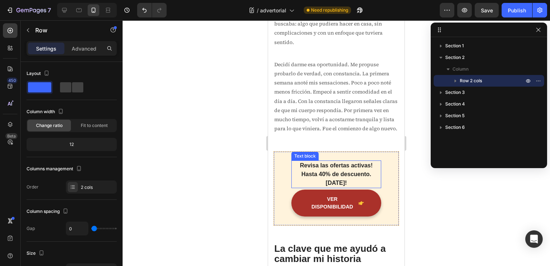
click at [329, 166] on p "Revisa las ofertas activas! Hasta 40% de descuento. Hoy!" at bounding box center [336, 174] width 88 height 26
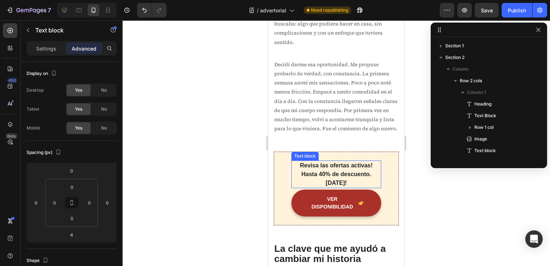
scroll to position [172, 0]
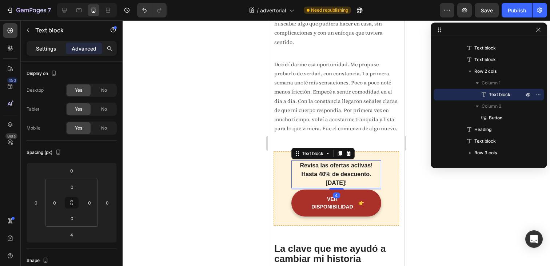
click at [53, 52] on p "Settings" at bounding box center [46, 49] width 20 height 8
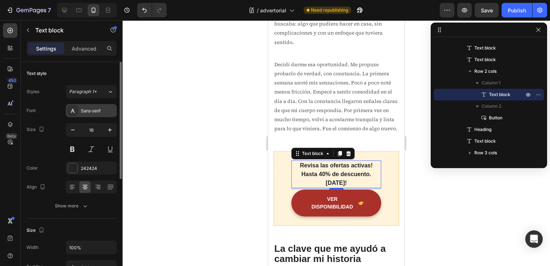
click at [91, 114] on div "Sans-serif" at bounding box center [91, 110] width 51 height 13
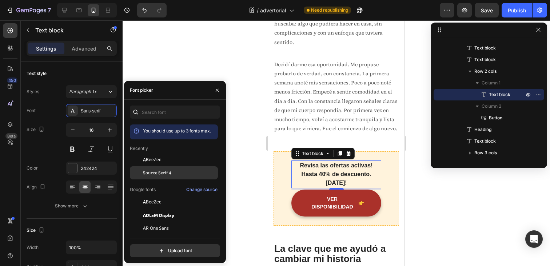
click at [162, 173] on span "Source Serif 4" at bounding box center [157, 172] width 28 height 7
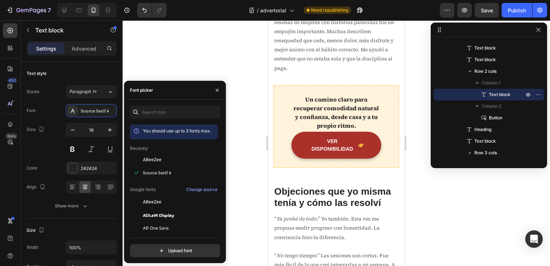
scroll to position [2073, 0]
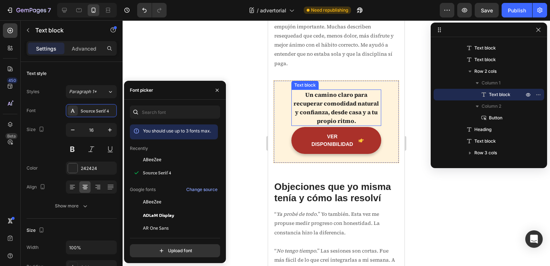
click at [325, 90] on p "Un camino claro para recuperar comodidad natural y confianza, desde casa y a tu…" at bounding box center [336, 107] width 88 height 35
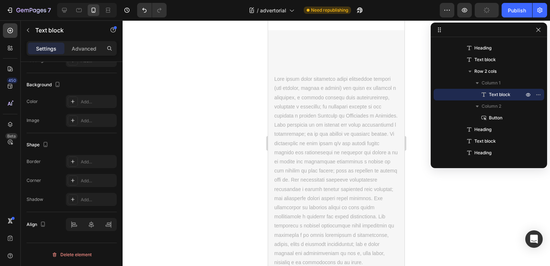
scroll to position [3561, 0]
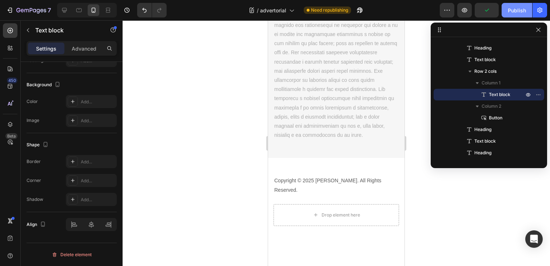
click at [513, 15] on button "Publish" at bounding box center [516, 10] width 31 height 15
